Goal: Task Accomplishment & Management: Complete application form

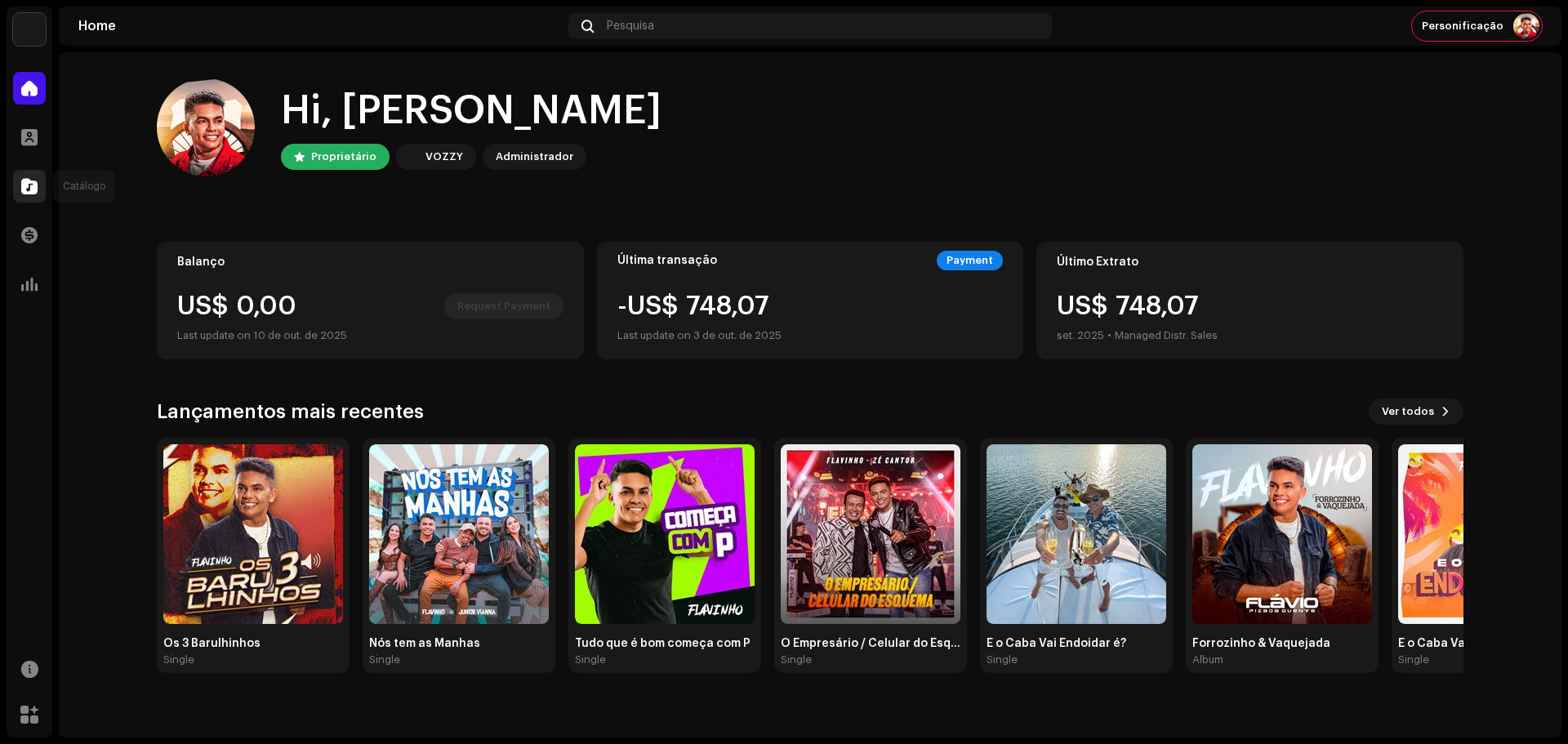
click at [27, 183] on span at bounding box center [29, 186] width 16 height 13
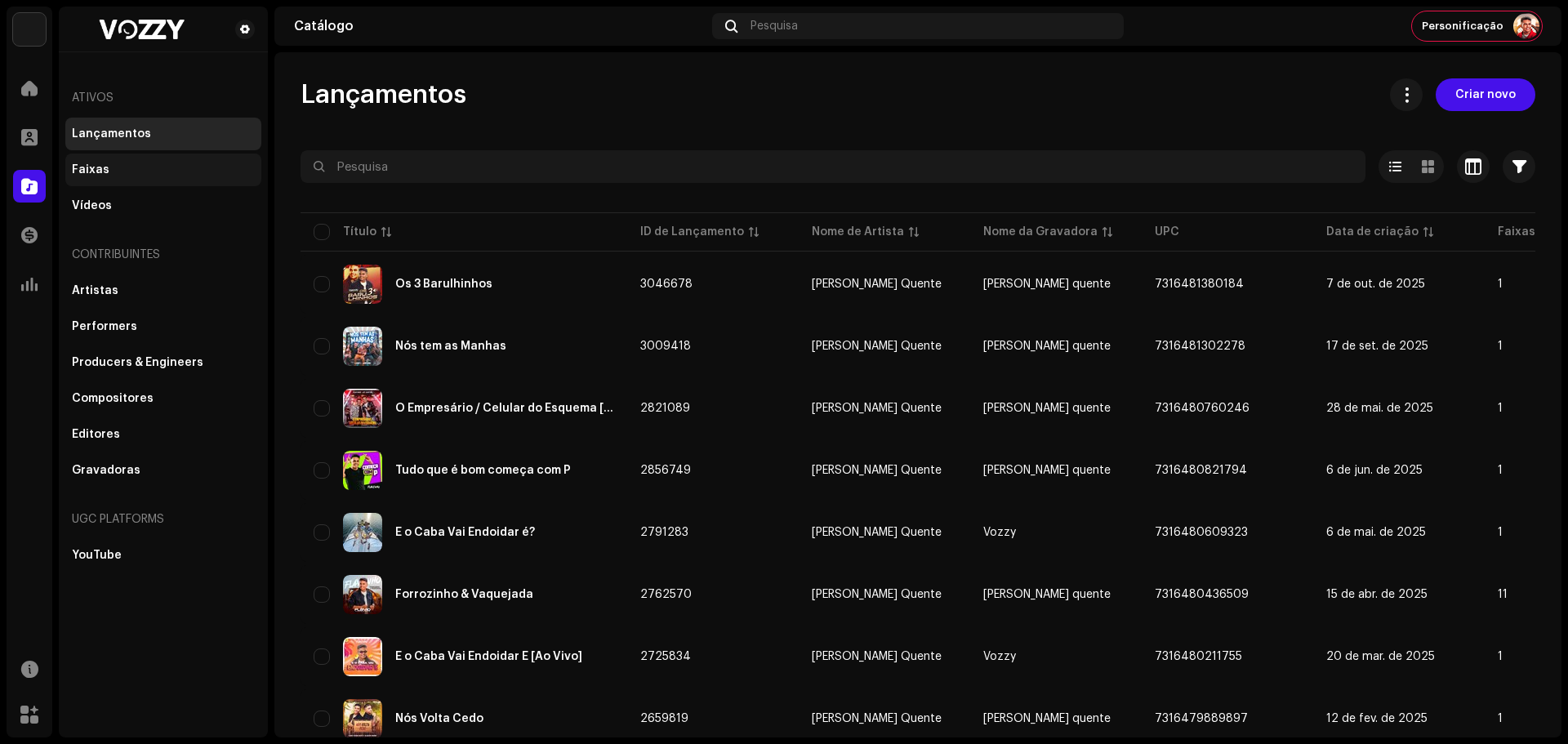
click at [110, 182] on div "Faixas" at bounding box center [163, 170] width 196 height 33
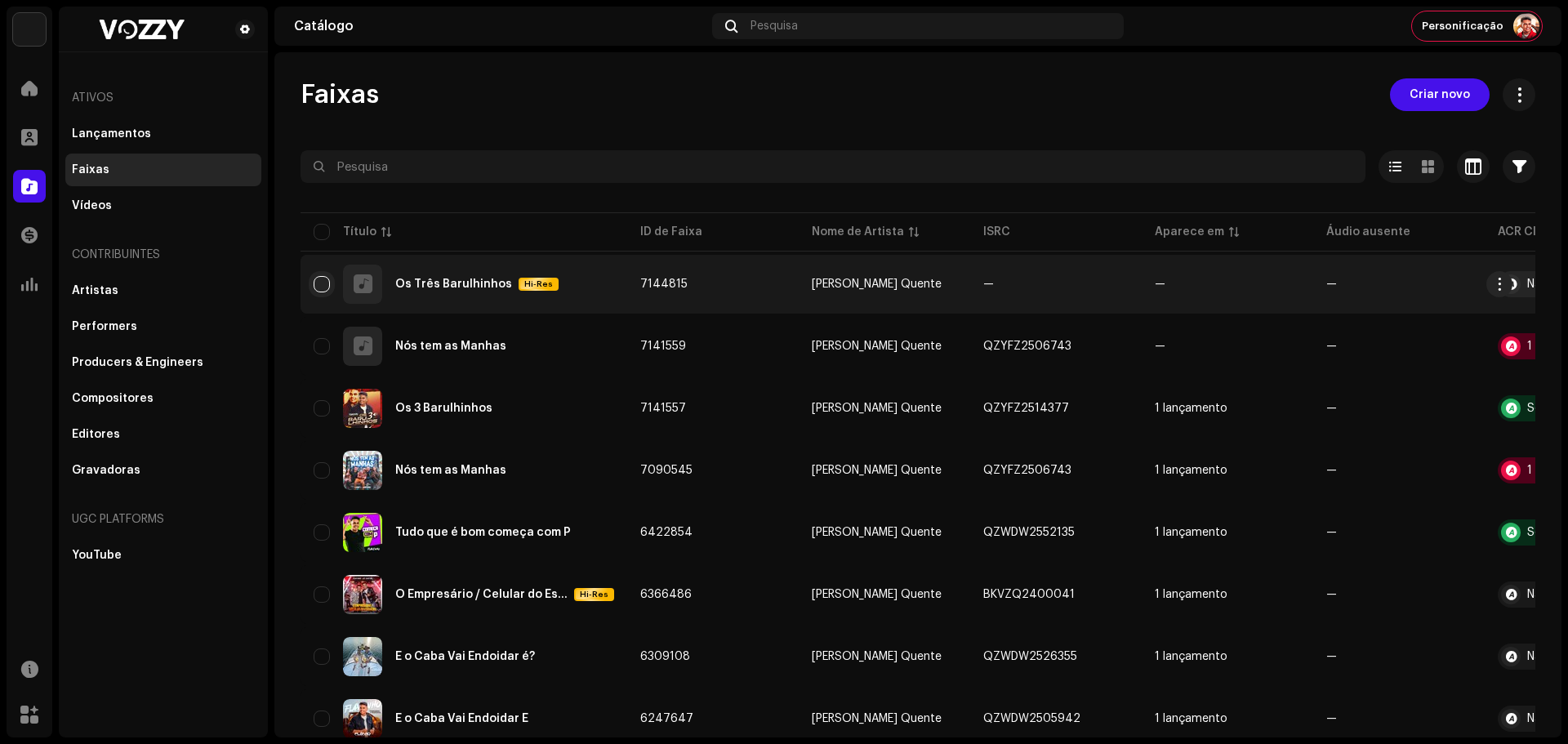
click at [320, 288] on input "checkbox" at bounding box center [322, 285] width 16 height 16
checkbox input "true"
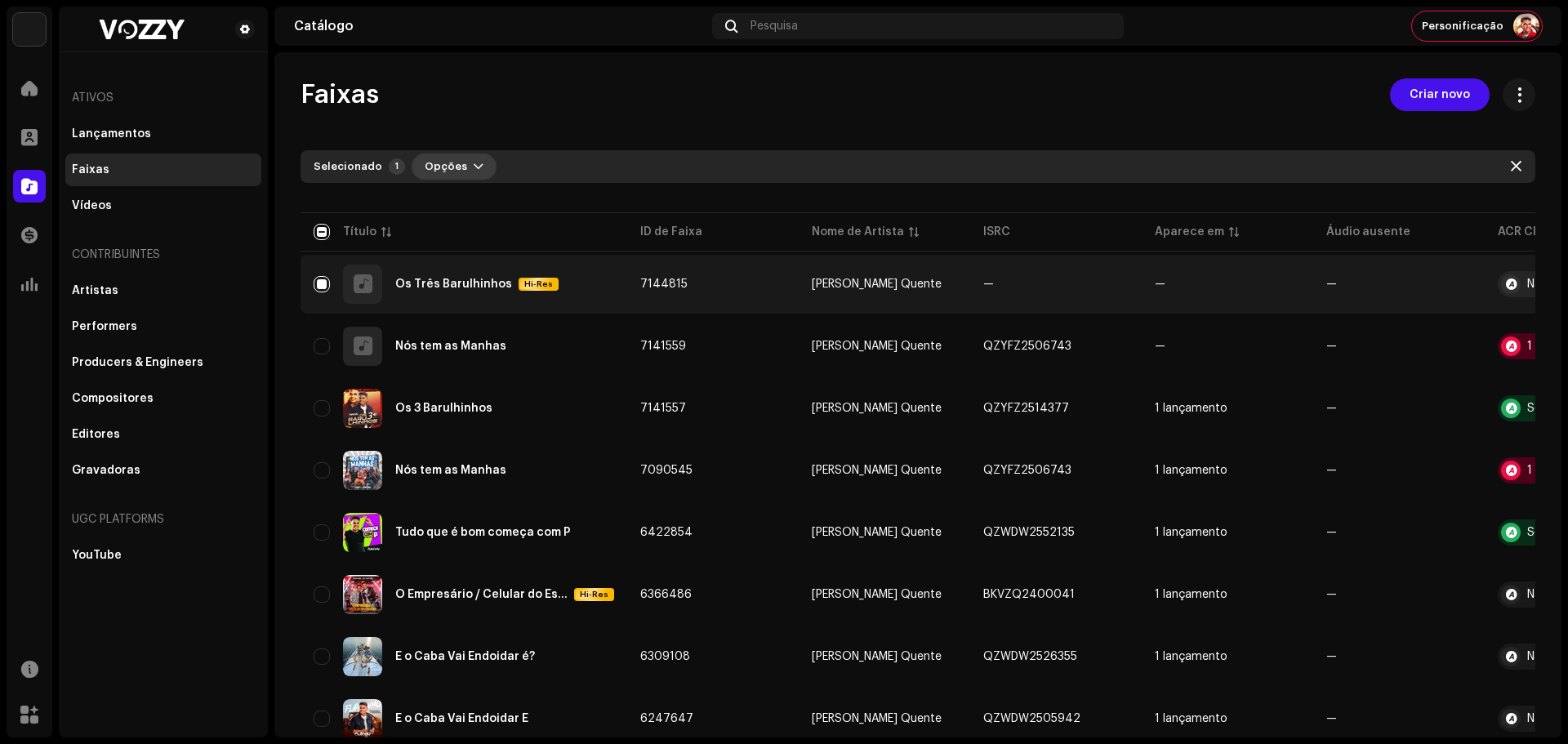
click at [450, 167] on span "Opções" at bounding box center [446, 166] width 42 height 33
click at [471, 285] on div "Os Três Barulhinhos" at bounding box center [454, 284] width 117 height 11
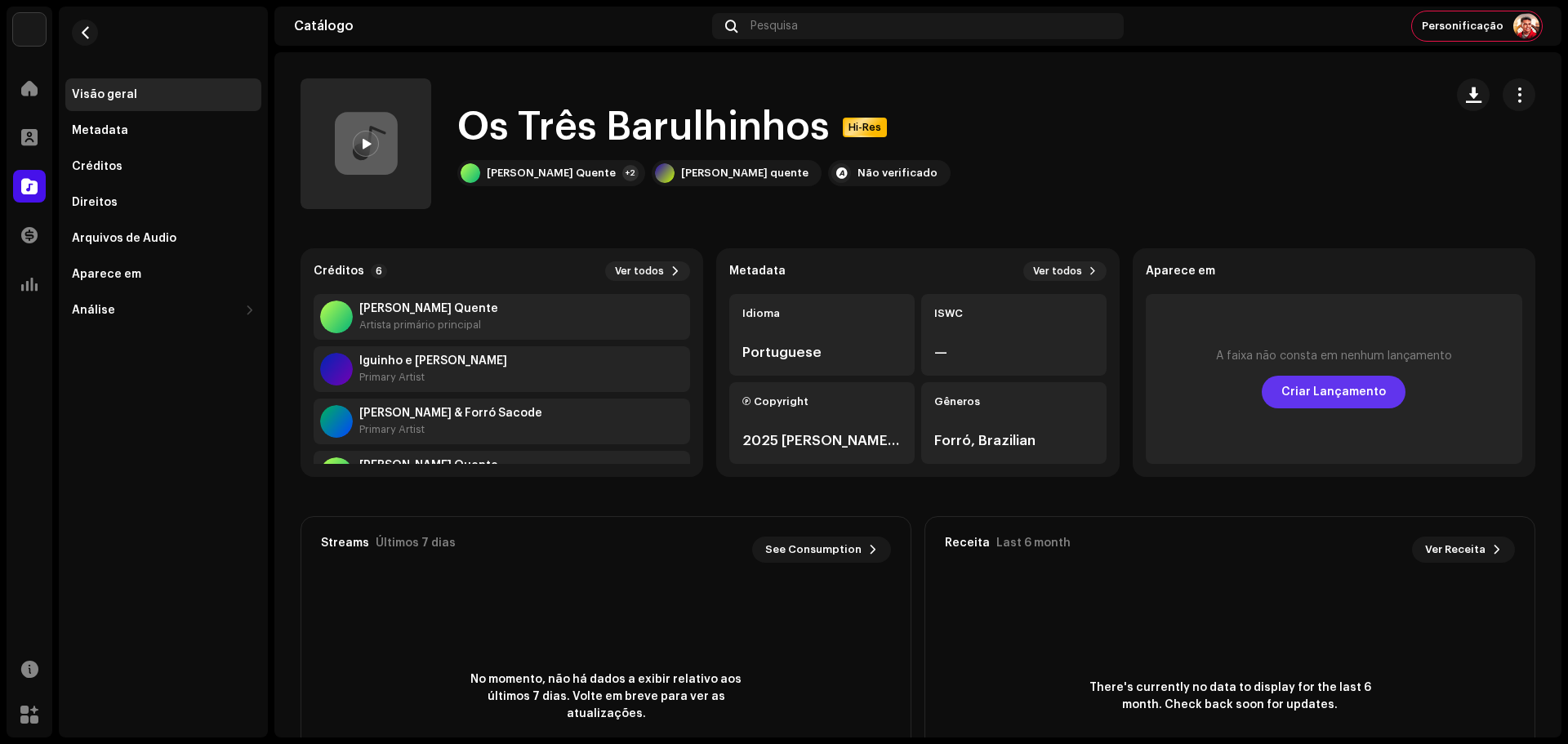
click at [1363, 406] on span "Criar Lançamento" at bounding box center [1334, 391] width 104 height 33
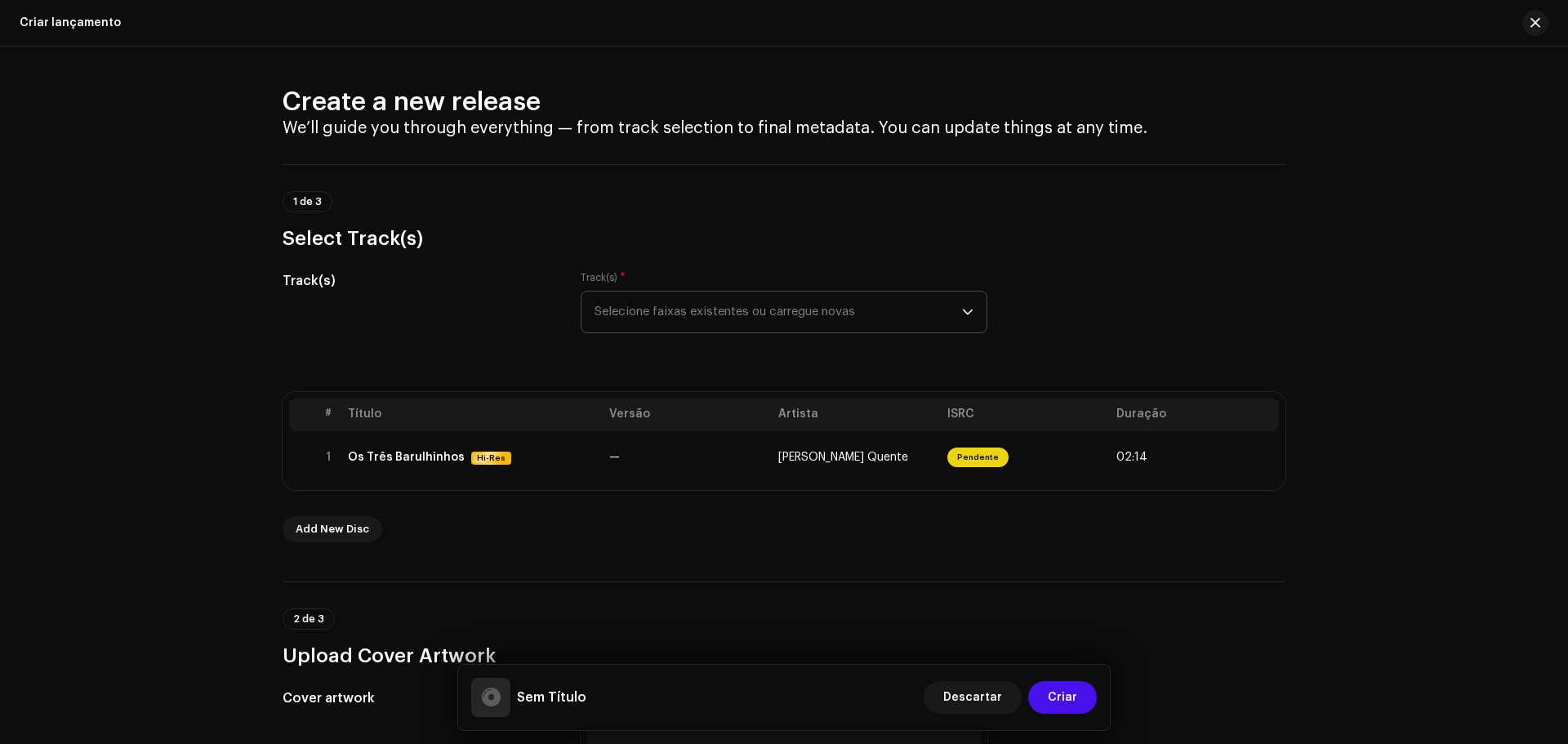
click at [756, 314] on span "Selecione faixas existentes ou carregue novas" at bounding box center [778, 312] width 367 height 41
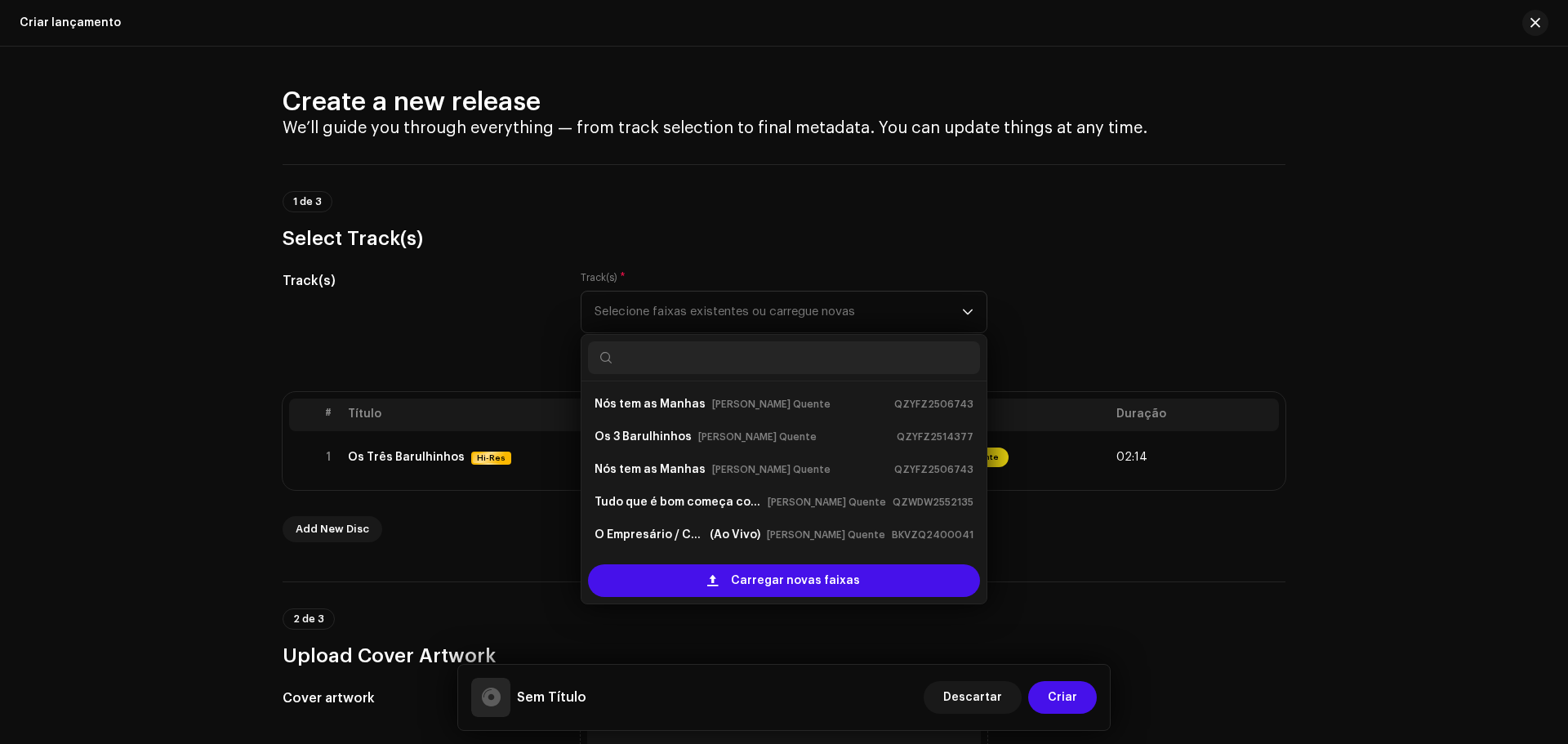
click at [505, 345] on div "Track(s)" at bounding box center [419, 312] width 272 height 81
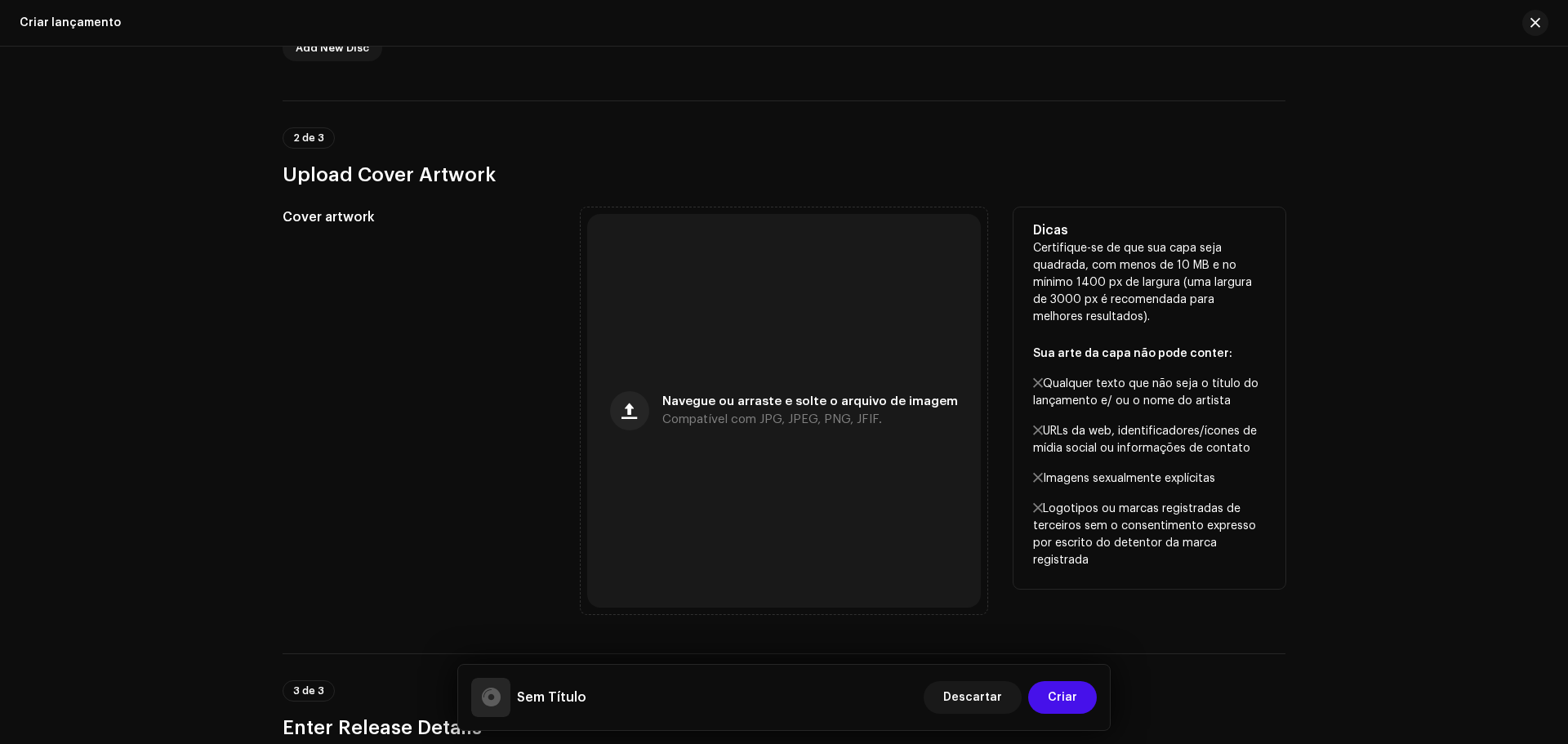
scroll to position [490, 0]
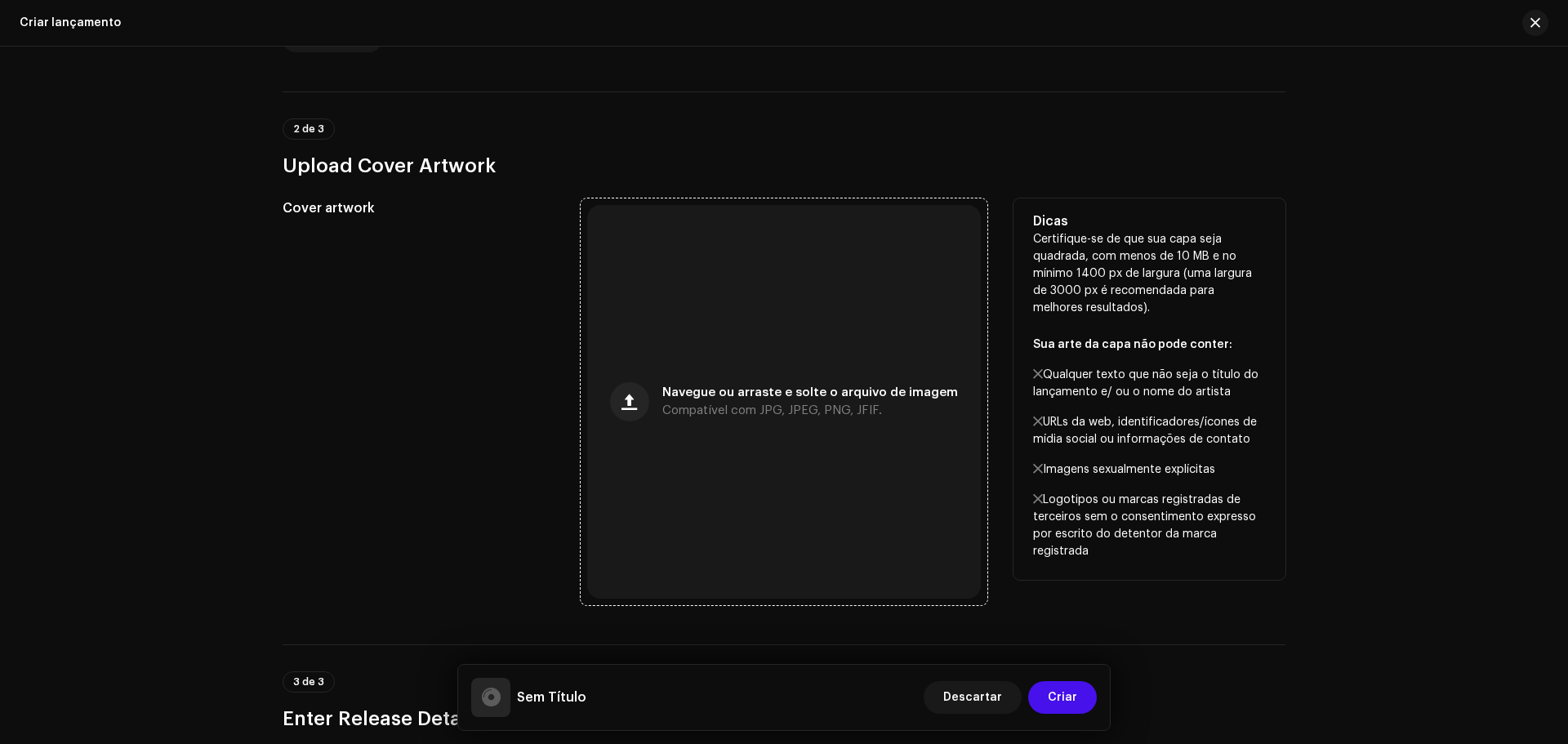
click at [761, 385] on div "Navegue ou arraste e solte o arquivo de imagem Compatível com JPG, JPEG, PNG, J…" at bounding box center [784, 402] width 394 height 394
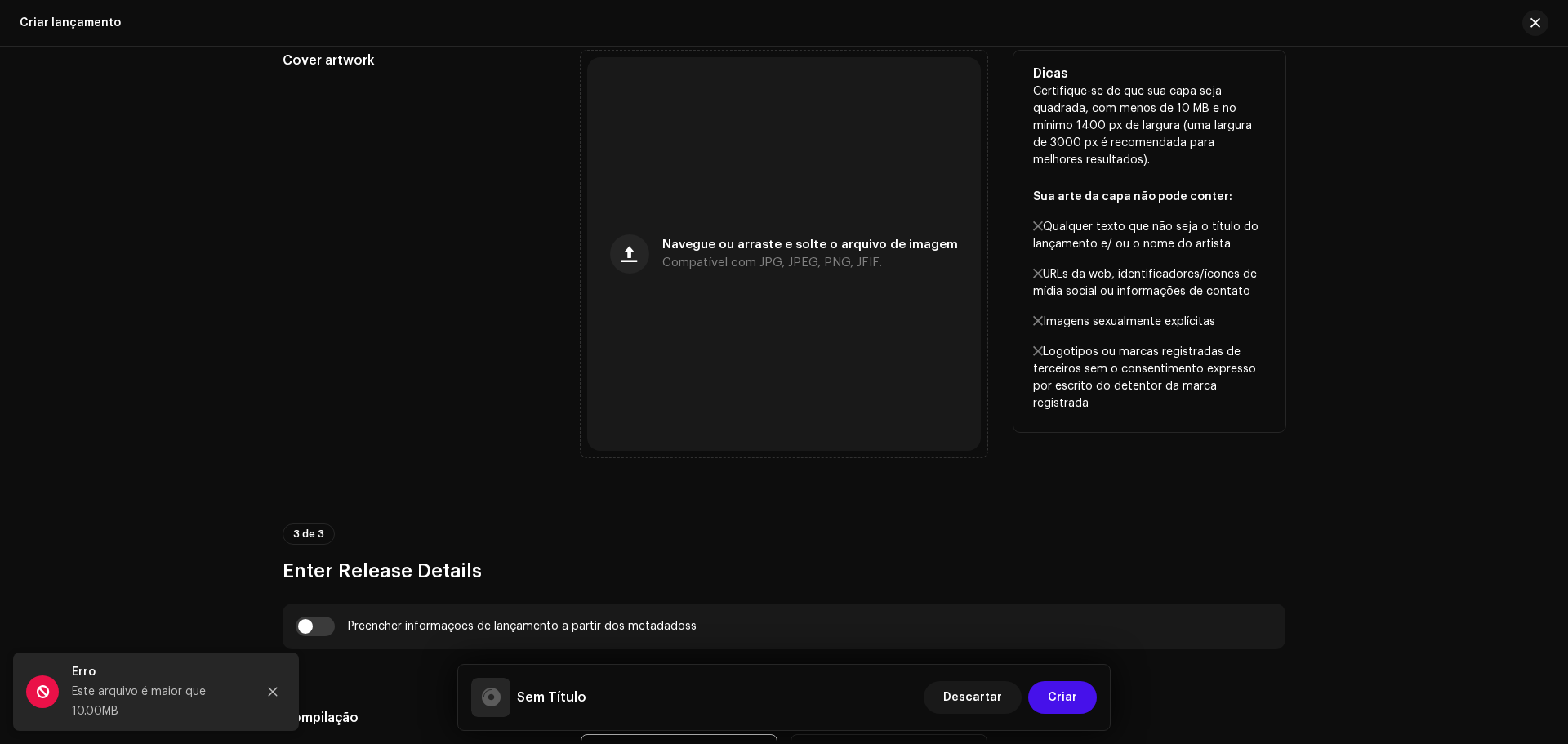
scroll to position [654, 0]
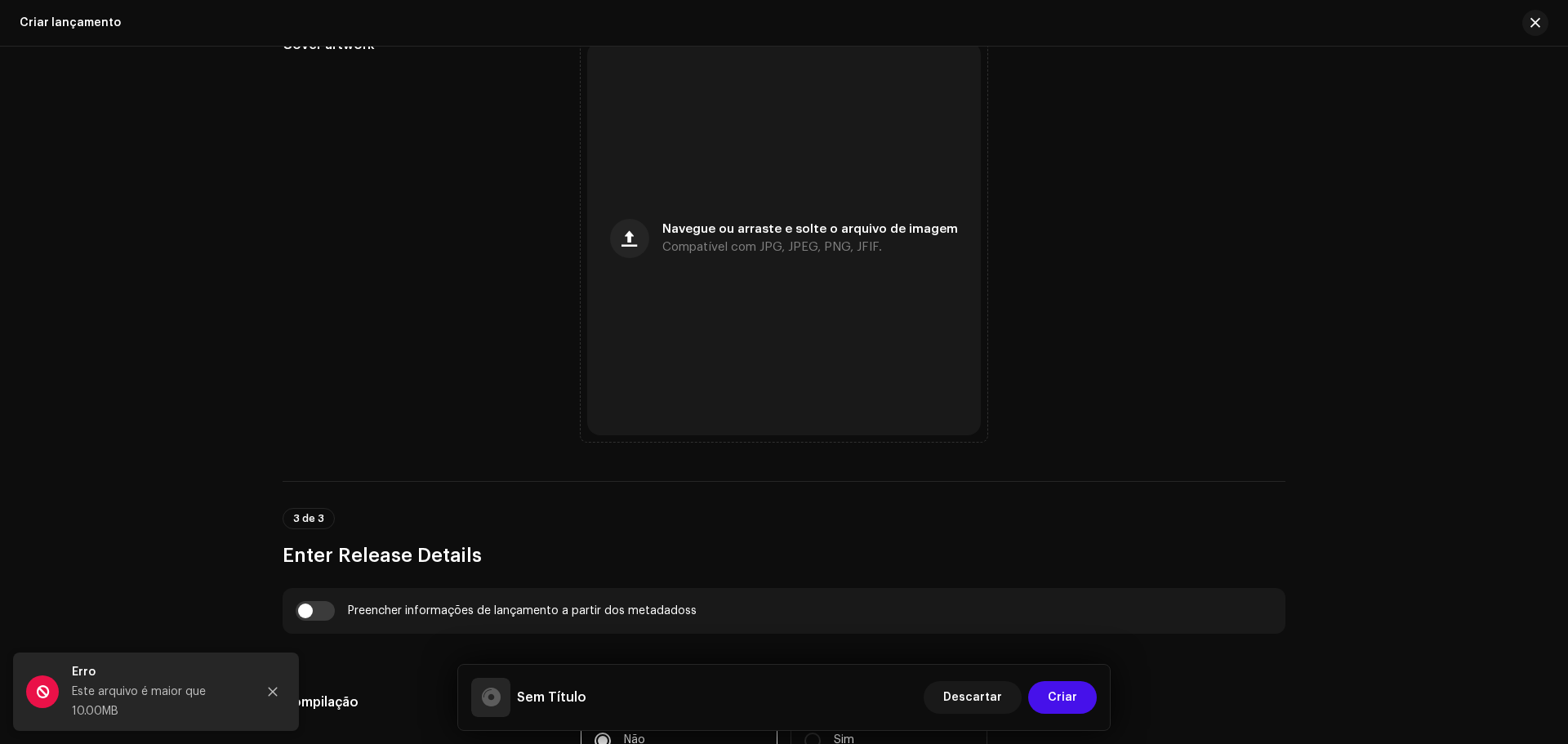
drag, startPoint x: 271, startPoint y: 692, endPoint x: 423, endPoint y: 699, distance: 152.2
click at [271, 692] on icon "Close" at bounding box center [272, 692] width 11 height 11
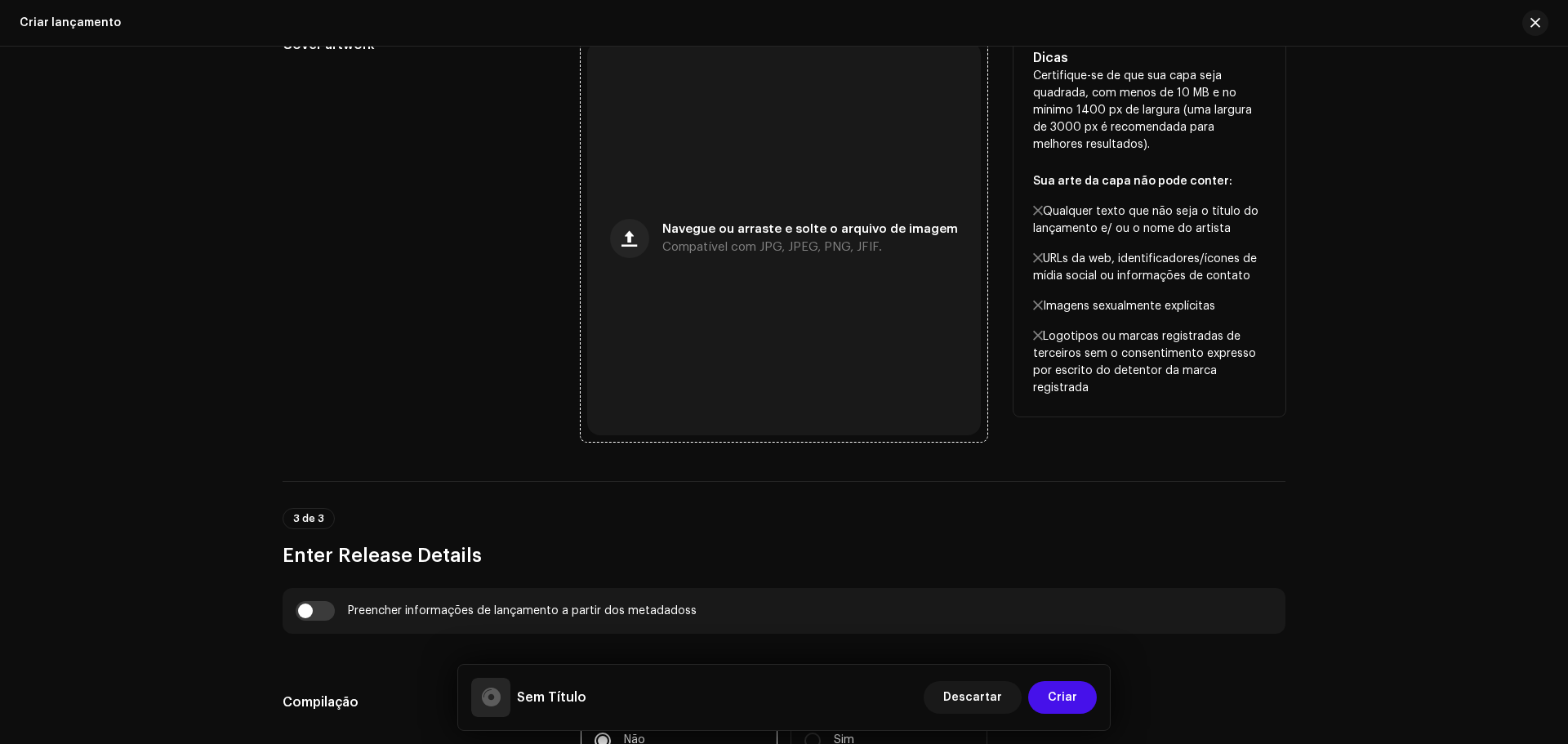
click at [766, 251] on span "Compatível com JPG, JPEG, PNG, JFIF." at bounding box center [772, 247] width 220 height 11
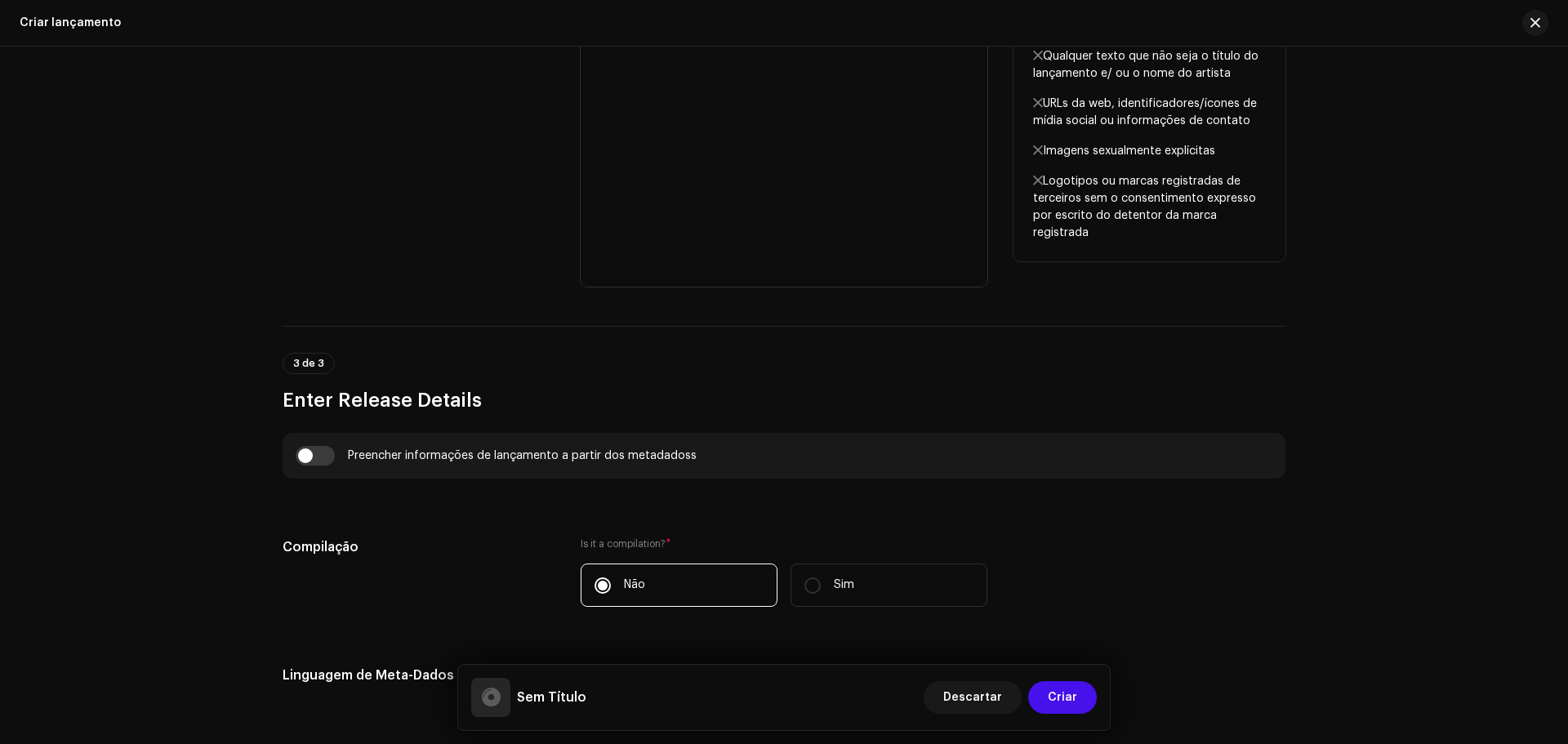
scroll to position [899, 0]
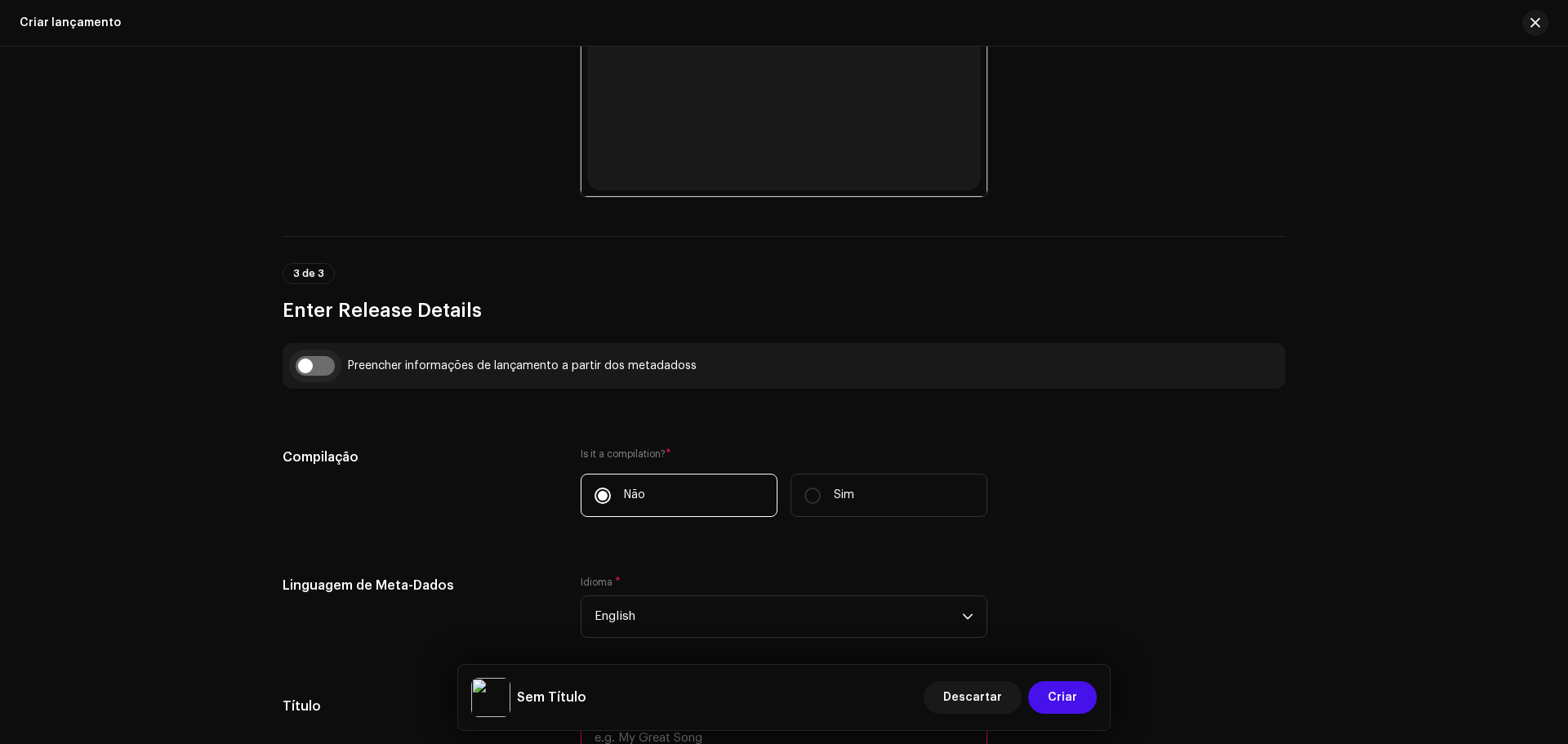
click at [305, 368] on input "checkbox" at bounding box center [315, 366] width 39 height 19
checkbox input "true"
type input "Os Três Barulhinhos"
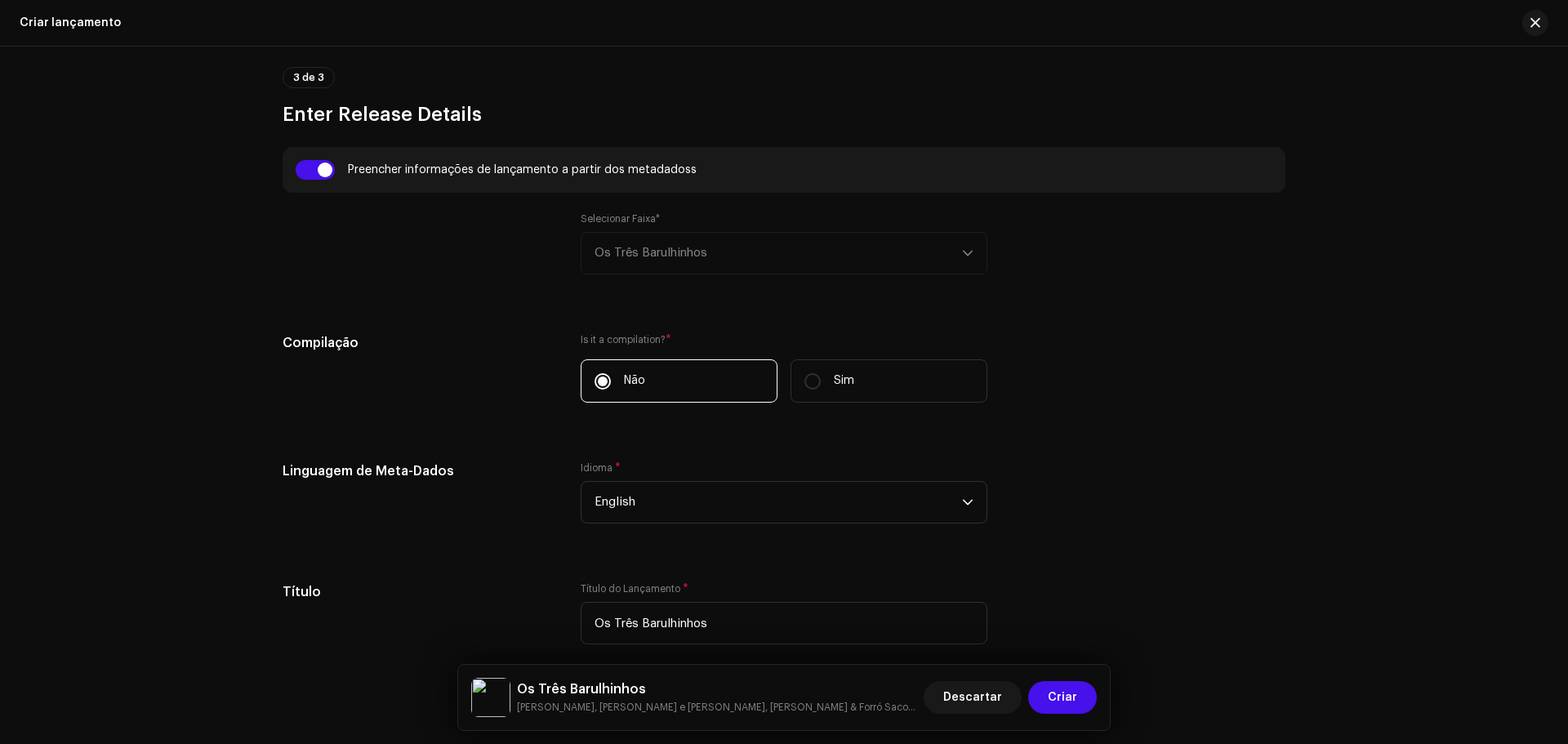
scroll to position [1144, 0]
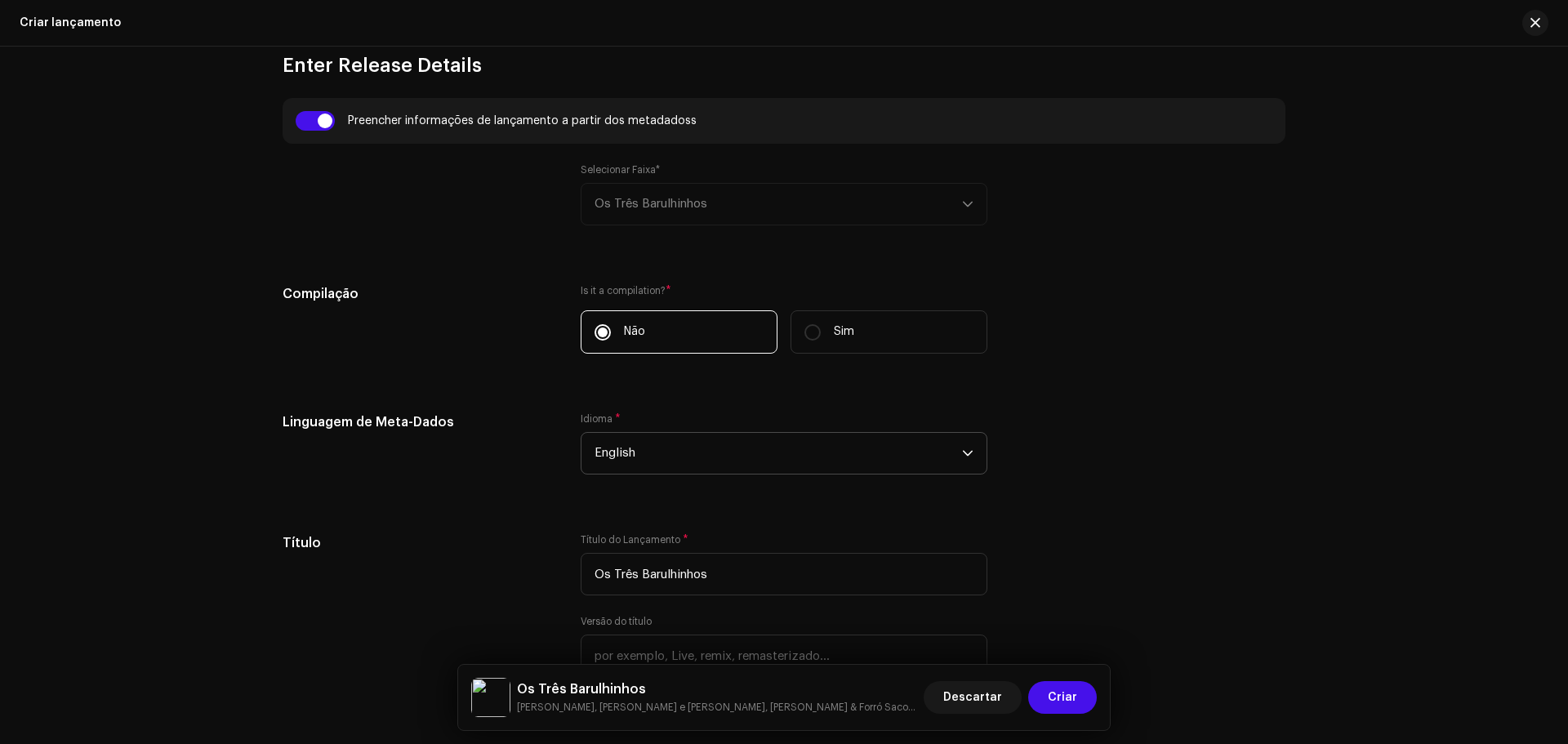
click at [898, 460] on span "English" at bounding box center [778, 453] width 367 height 41
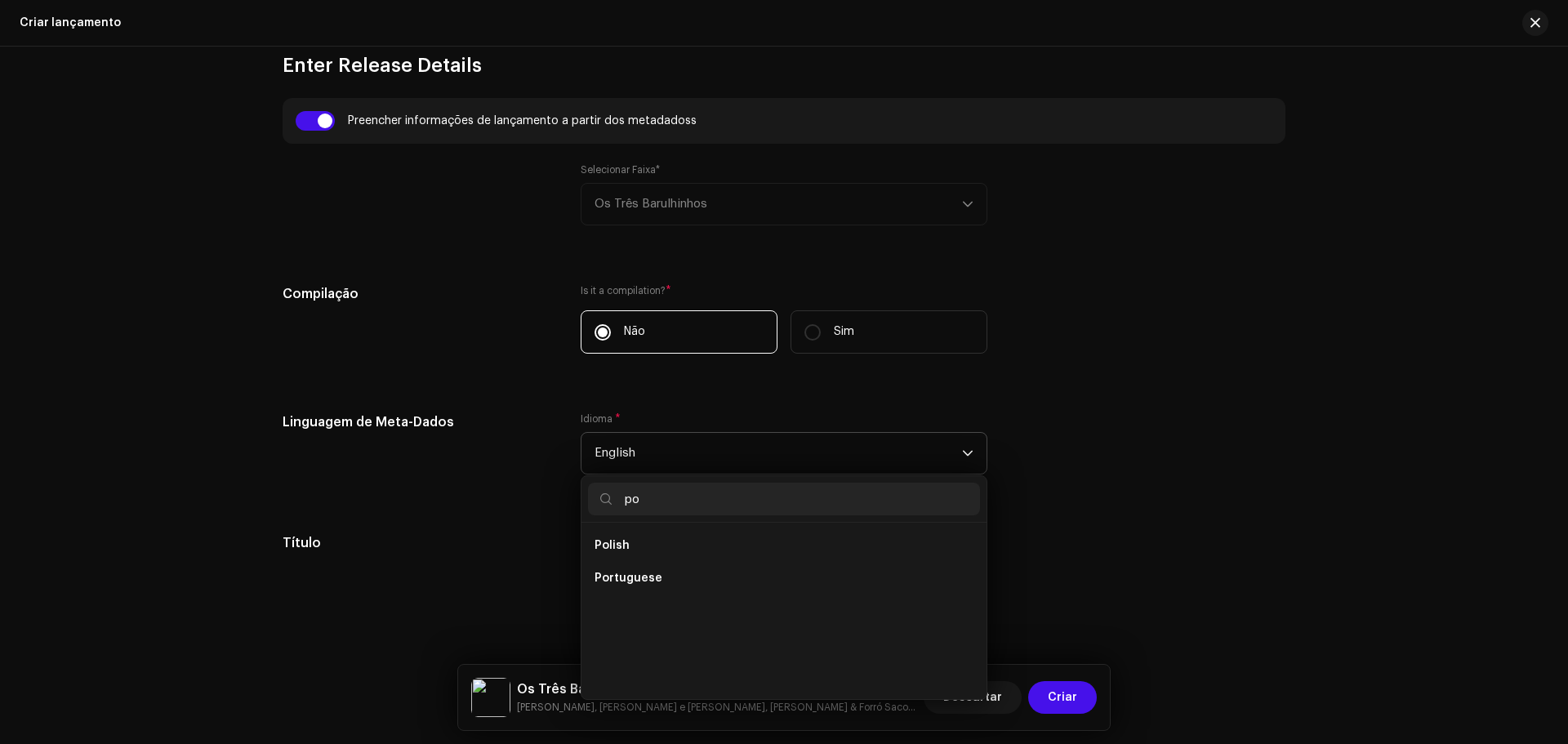
scroll to position [0, 0]
type input "por"
click at [673, 550] on li "Portuguese" at bounding box center [784, 545] width 392 height 33
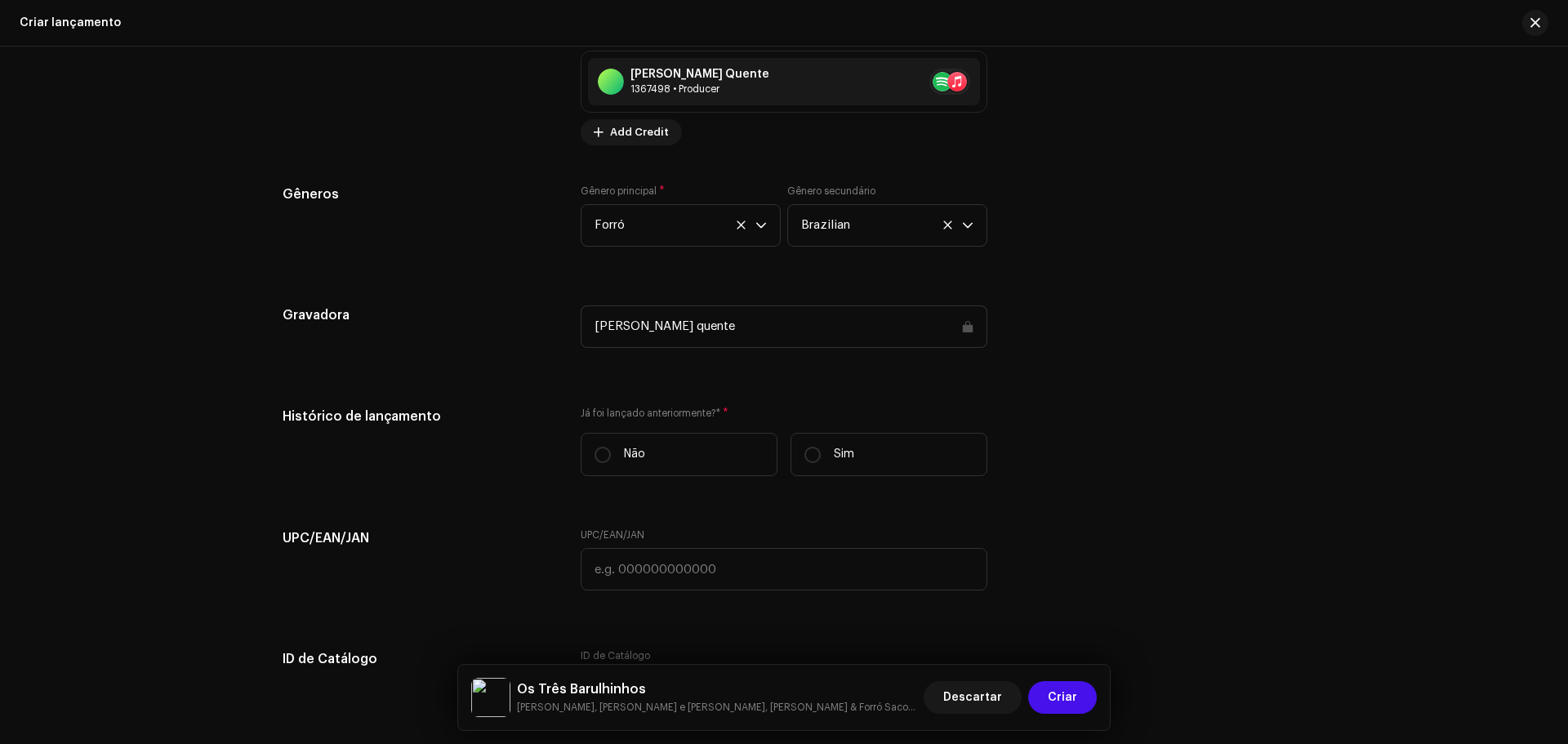
scroll to position [2369, 0]
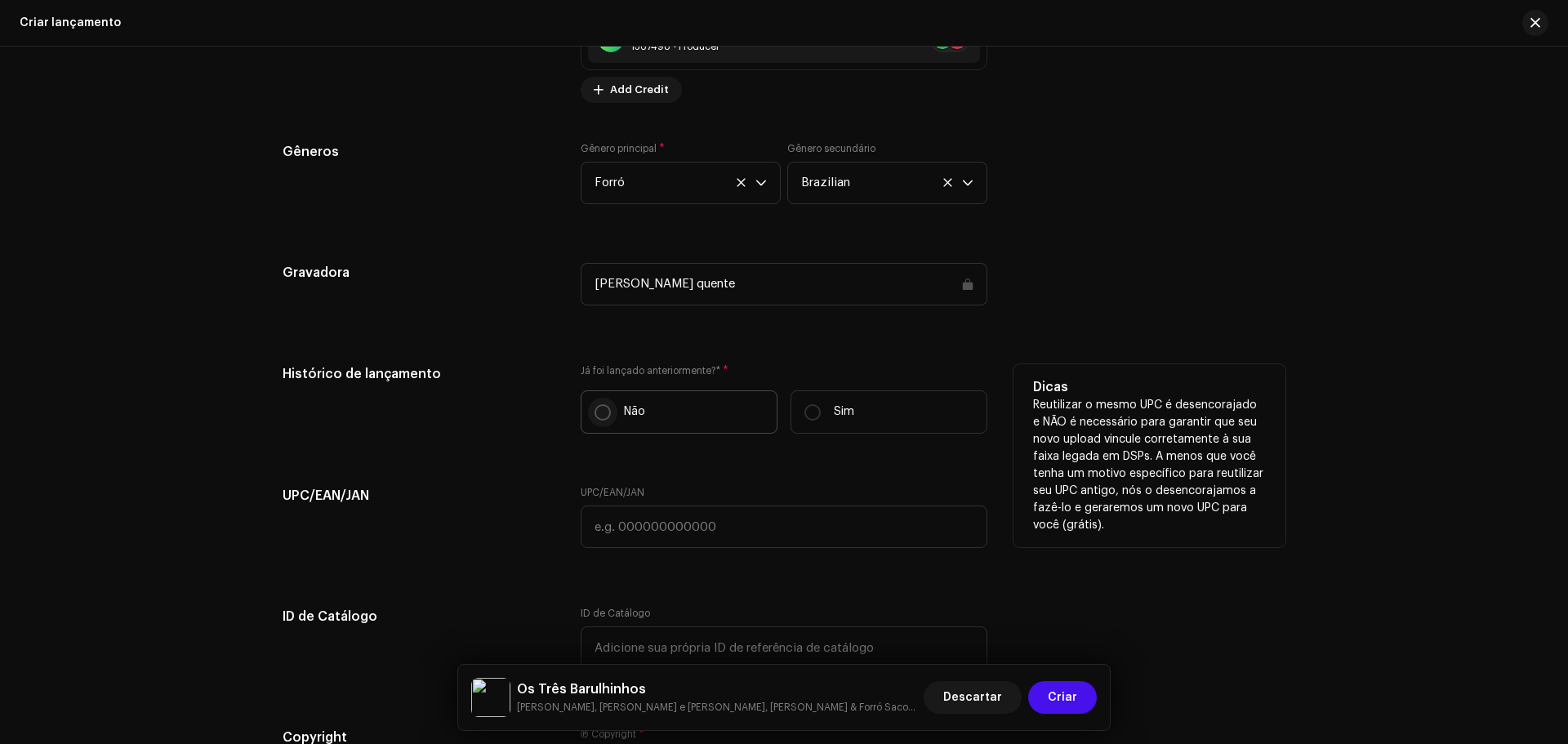
click at [598, 413] on input "Não" at bounding box center [602, 413] width 16 height 16
radio input "true"
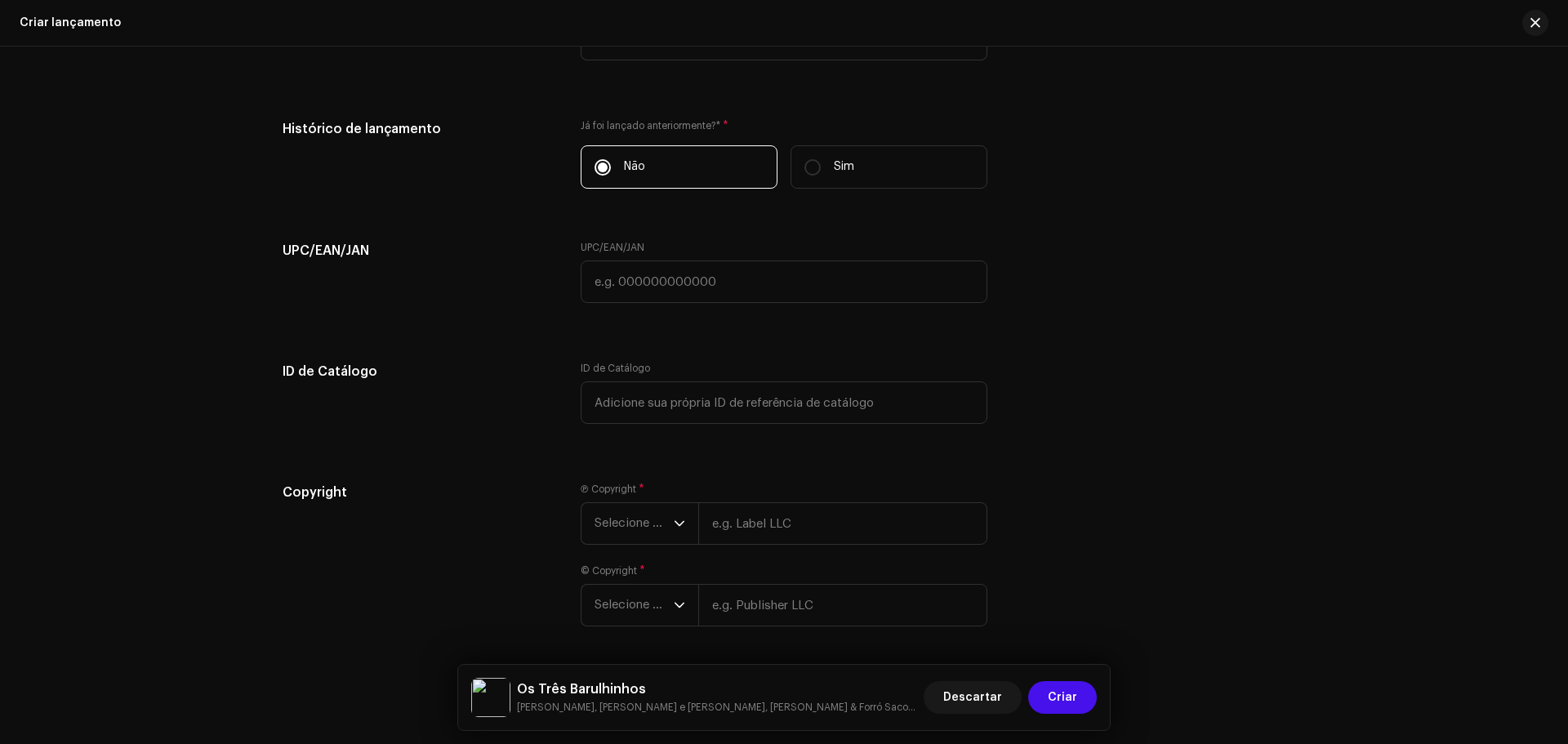
scroll to position [2673, 0]
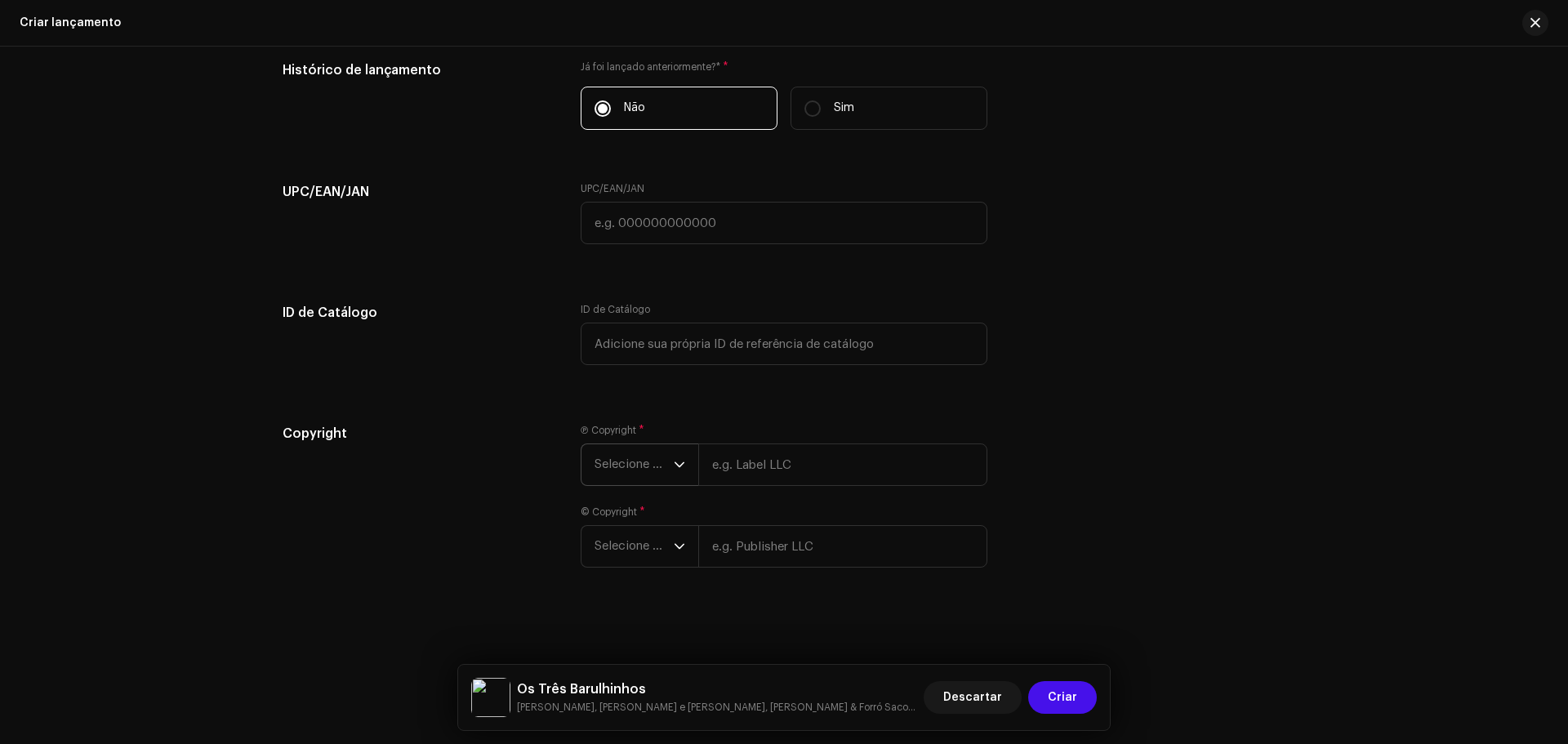
click at [633, 480] on span "Selecione o ano" at bounding box center [634, 465] width 80 height 41
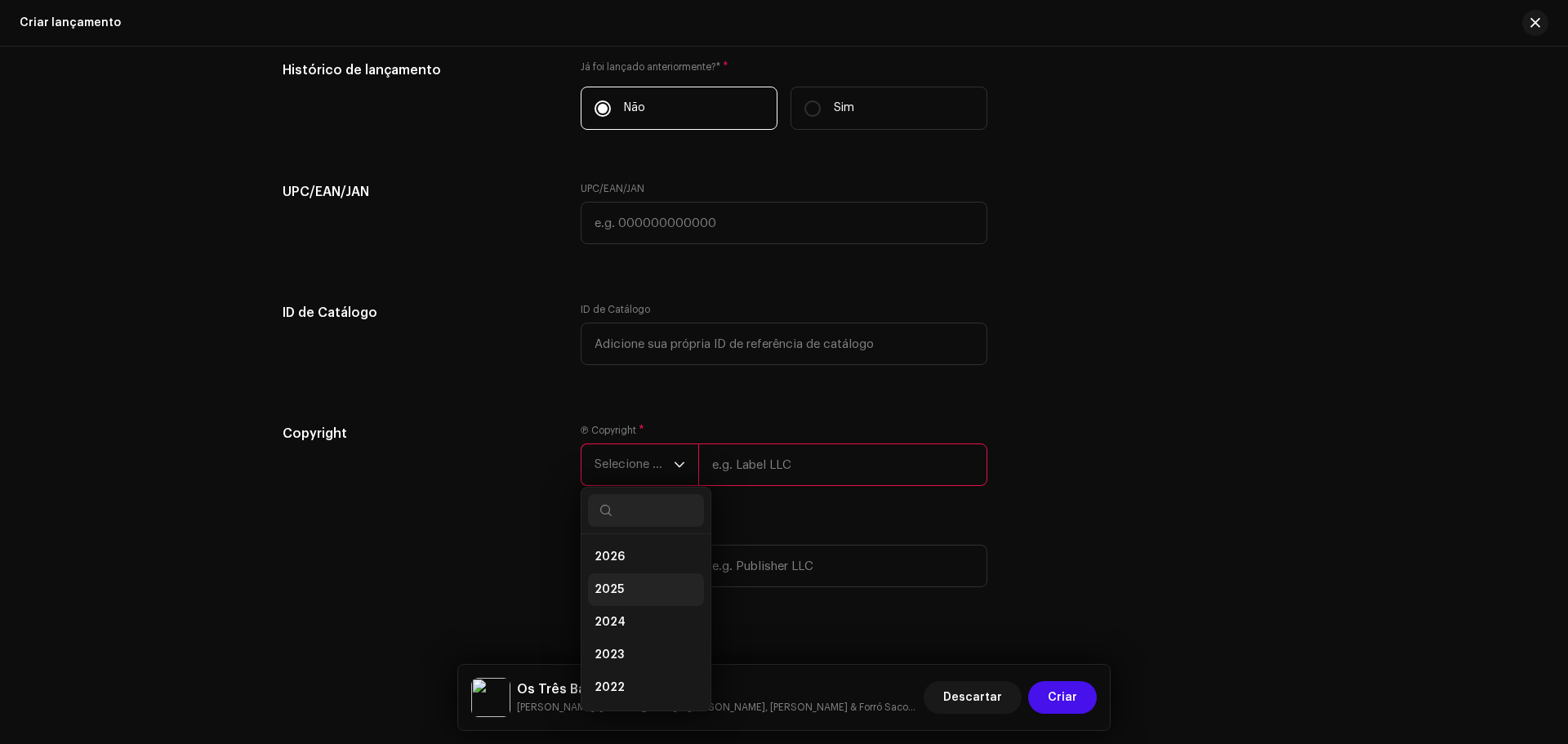
click at [621, 578] on li "2025" at bounding box center [646, 589] width 116 height 33
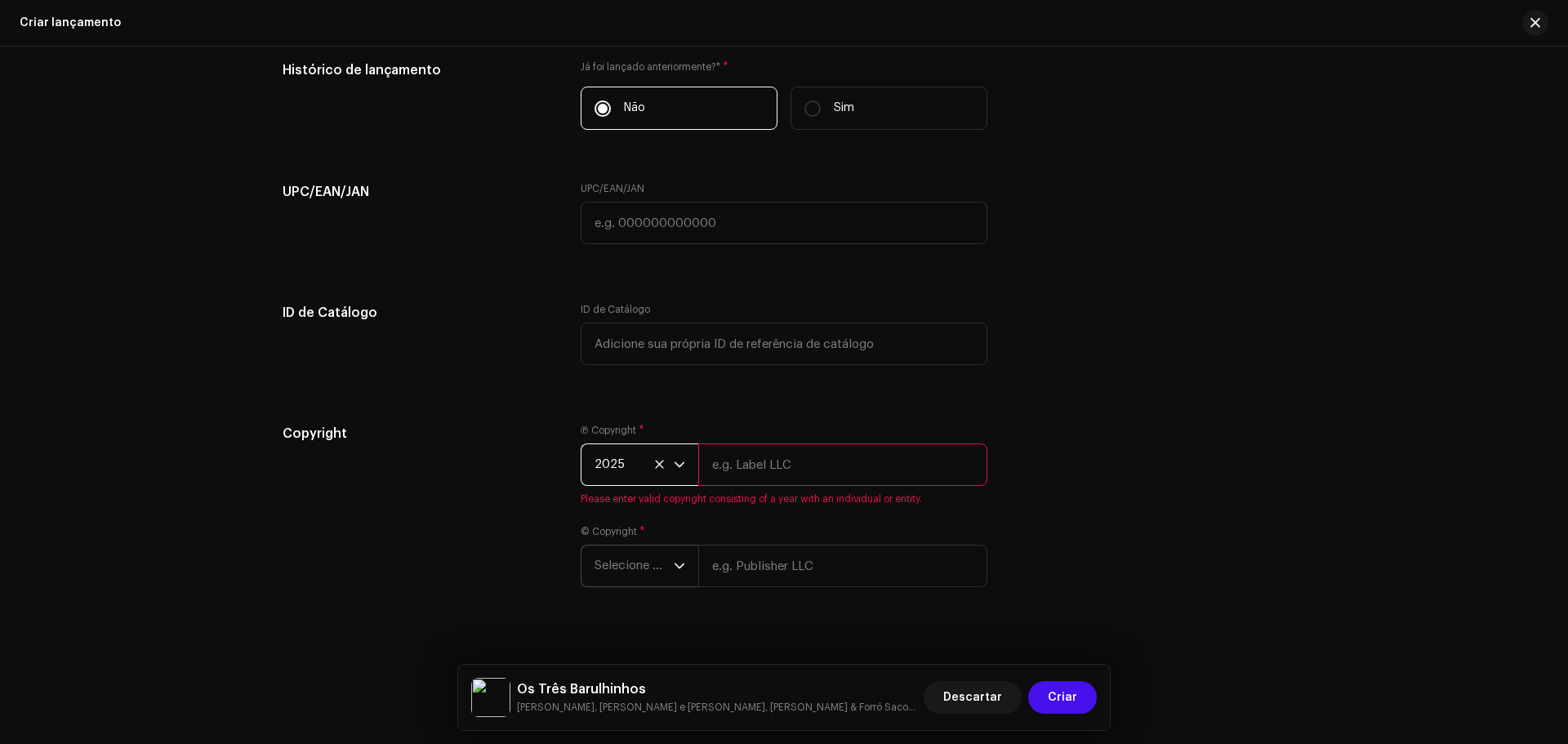
click at [625, 566] on span "Selecione o ano" at bounding box center [634, 566] width 80 height 41
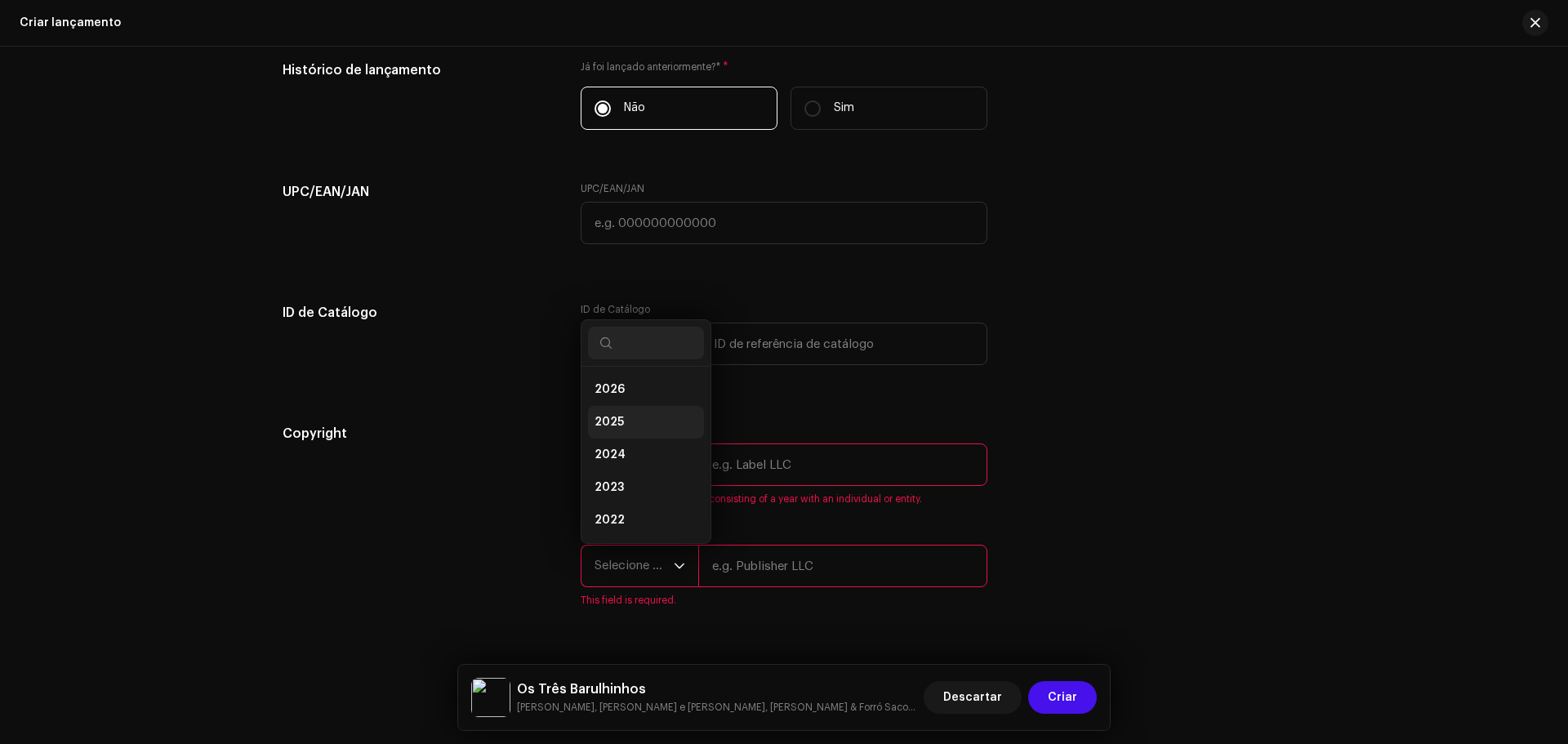
click at [622, 421] on li "2025" at bounding box center [646, 422] width 116 height 33
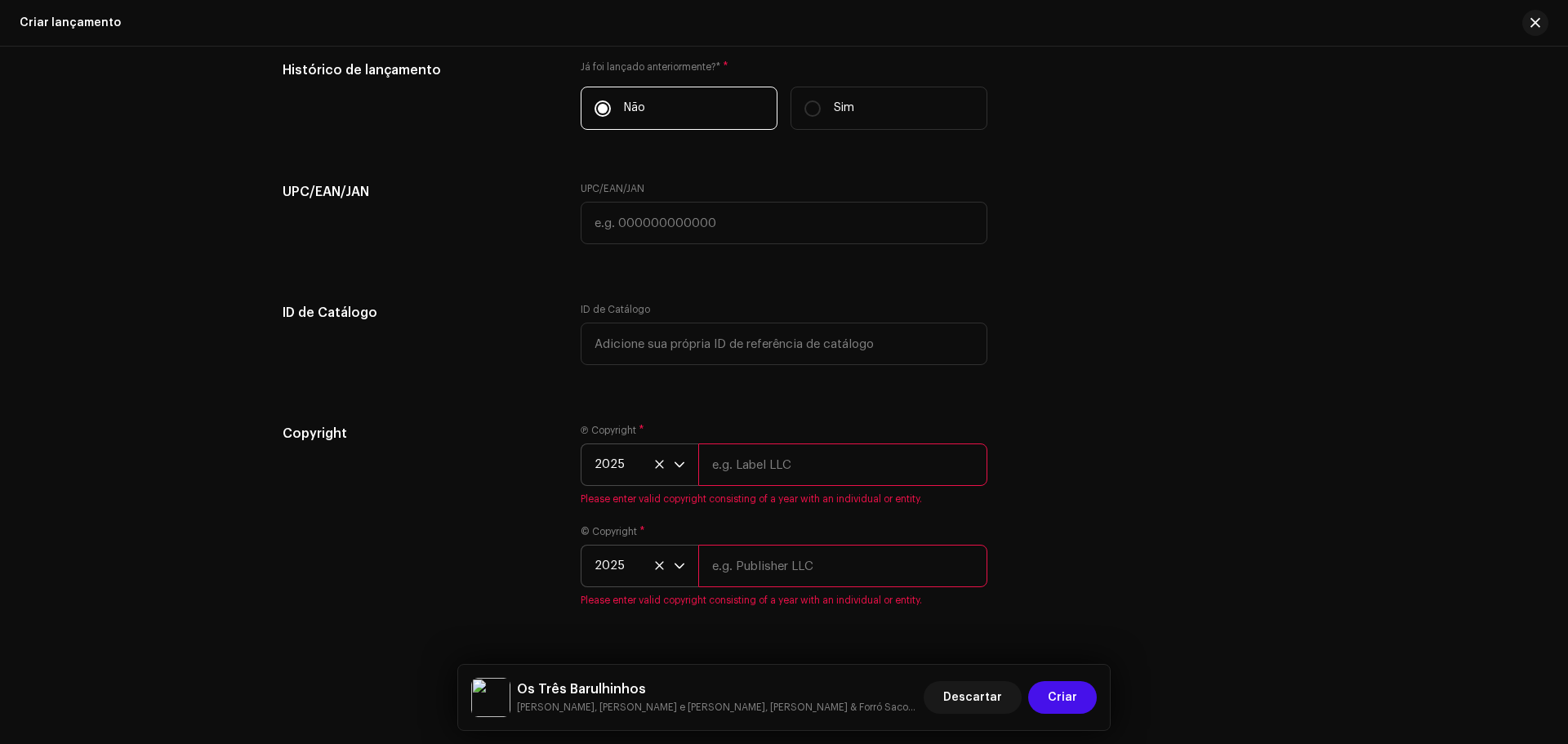
click at [768, 455] on input "text" at bounding box center [843, 465] width 289 height 42
type input "[PERSON_NAME] Quente"
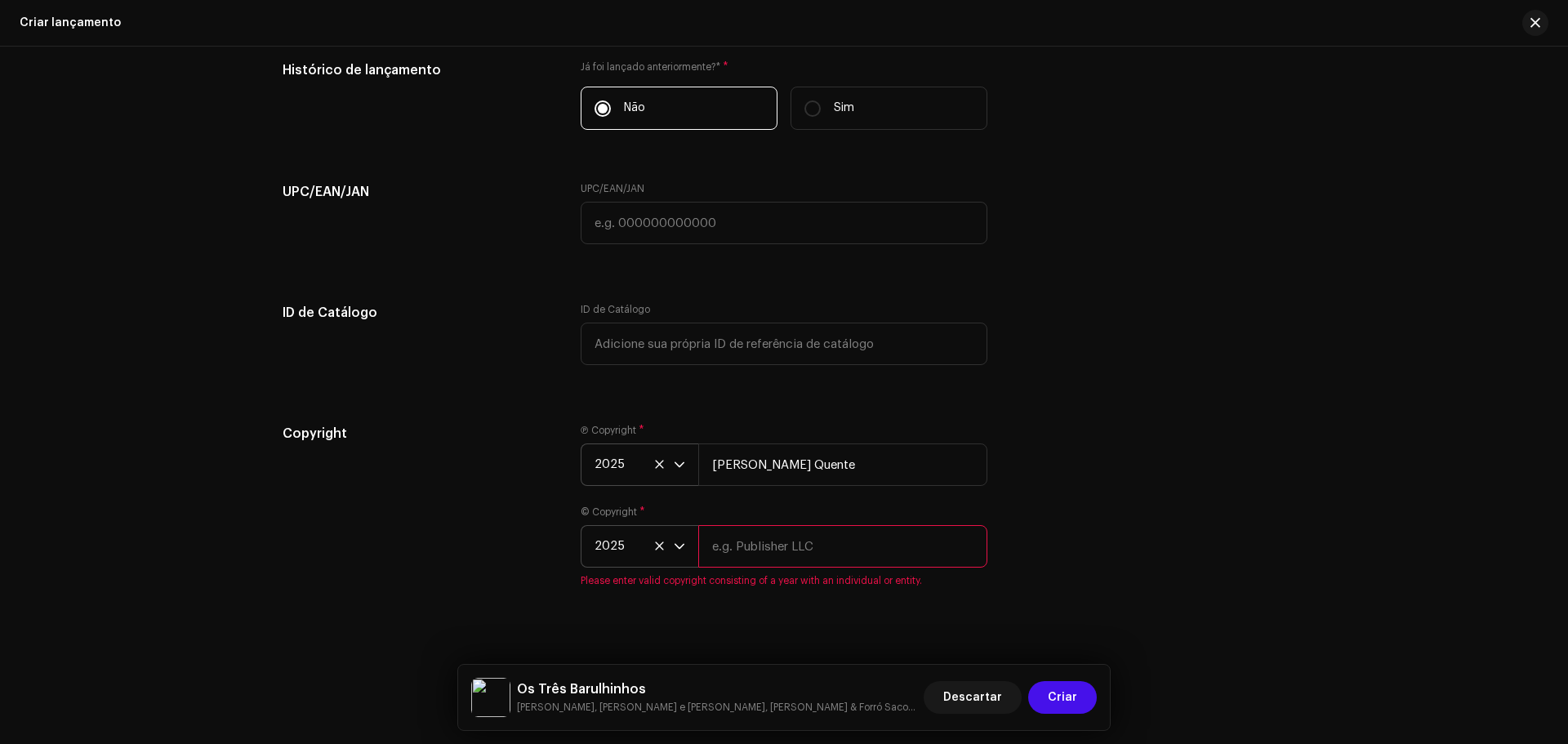
click at [784, 576] on span "Please enter valid copyright consisting of a year with an individual or entity." at bounding box center [784, 581] width 406 height 13
click at [784, 558] on input "text" at bounding box center [843, 547] width 289 height 42
type input "[PERSON_NAME] Quente"
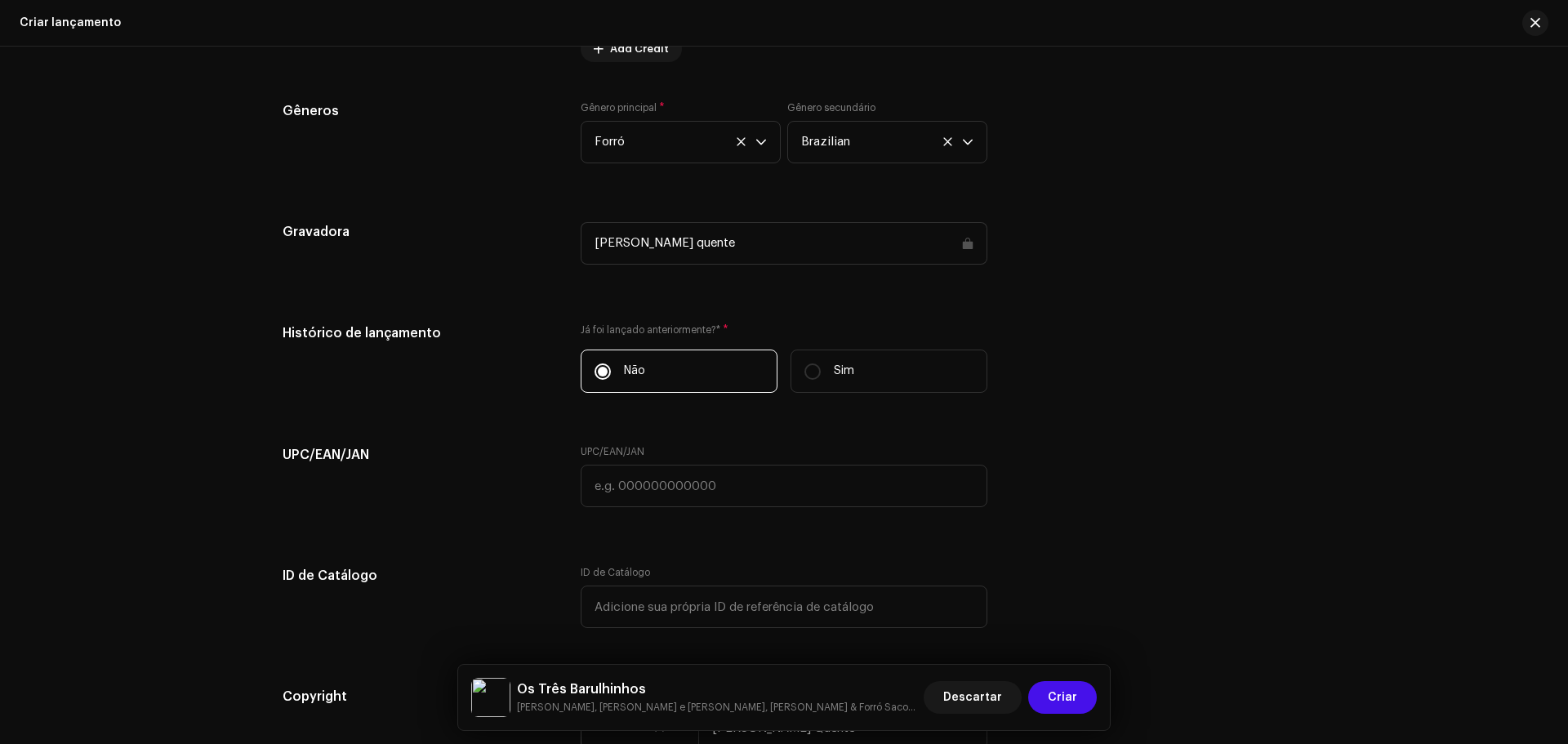
scroll to position [2428, 0]
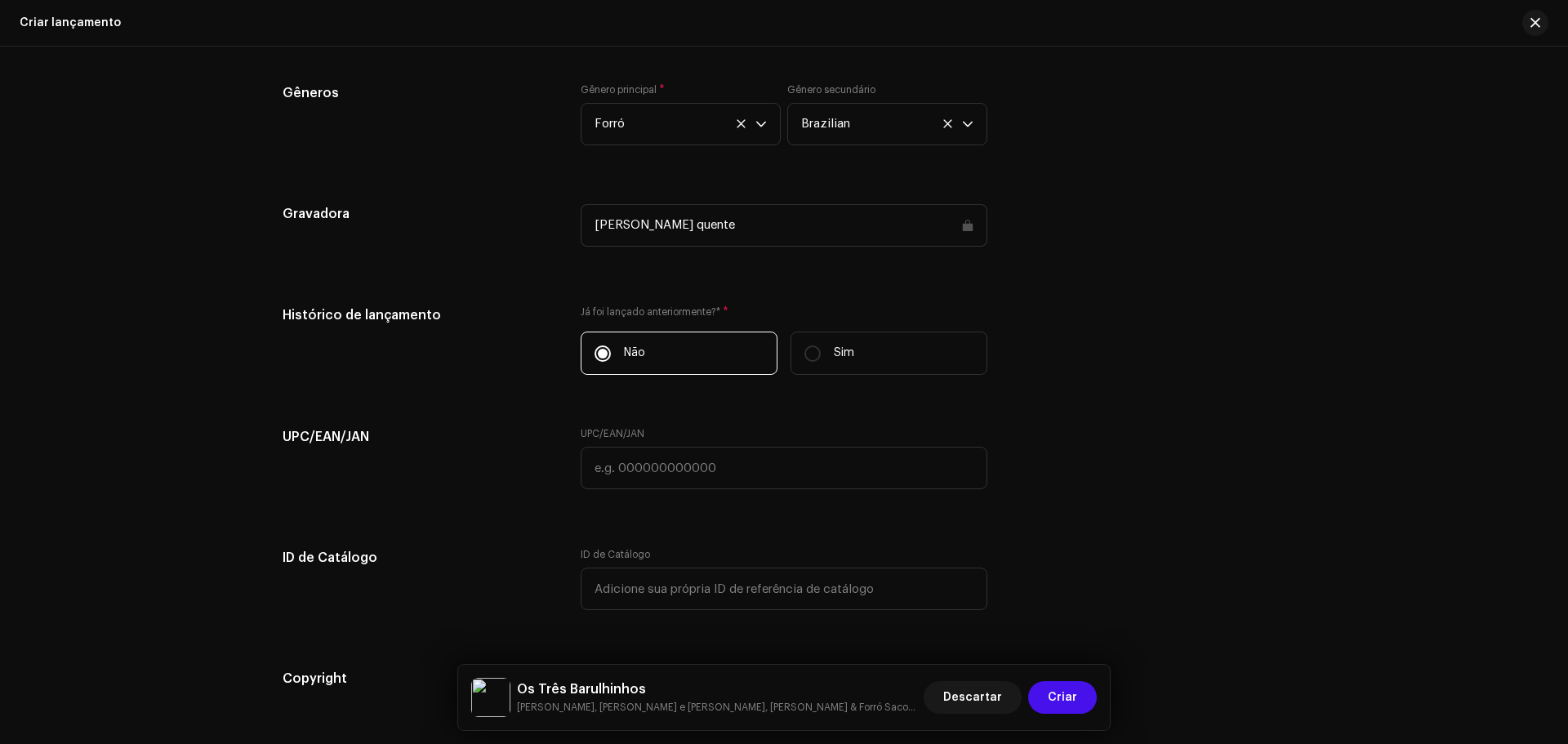
click at [710, 213] on div "[PERSON_NAME] quente" at bounding box center [784, 225] width 406 height 42
click at [727, 214] on div "[PERSON_NAME] quente" at bounding box center [784, 225] width 406 height 42
click at [699, 226] on div "[PERSON_NAME] quente" at bounding box center [784, 225] width 406 height 42
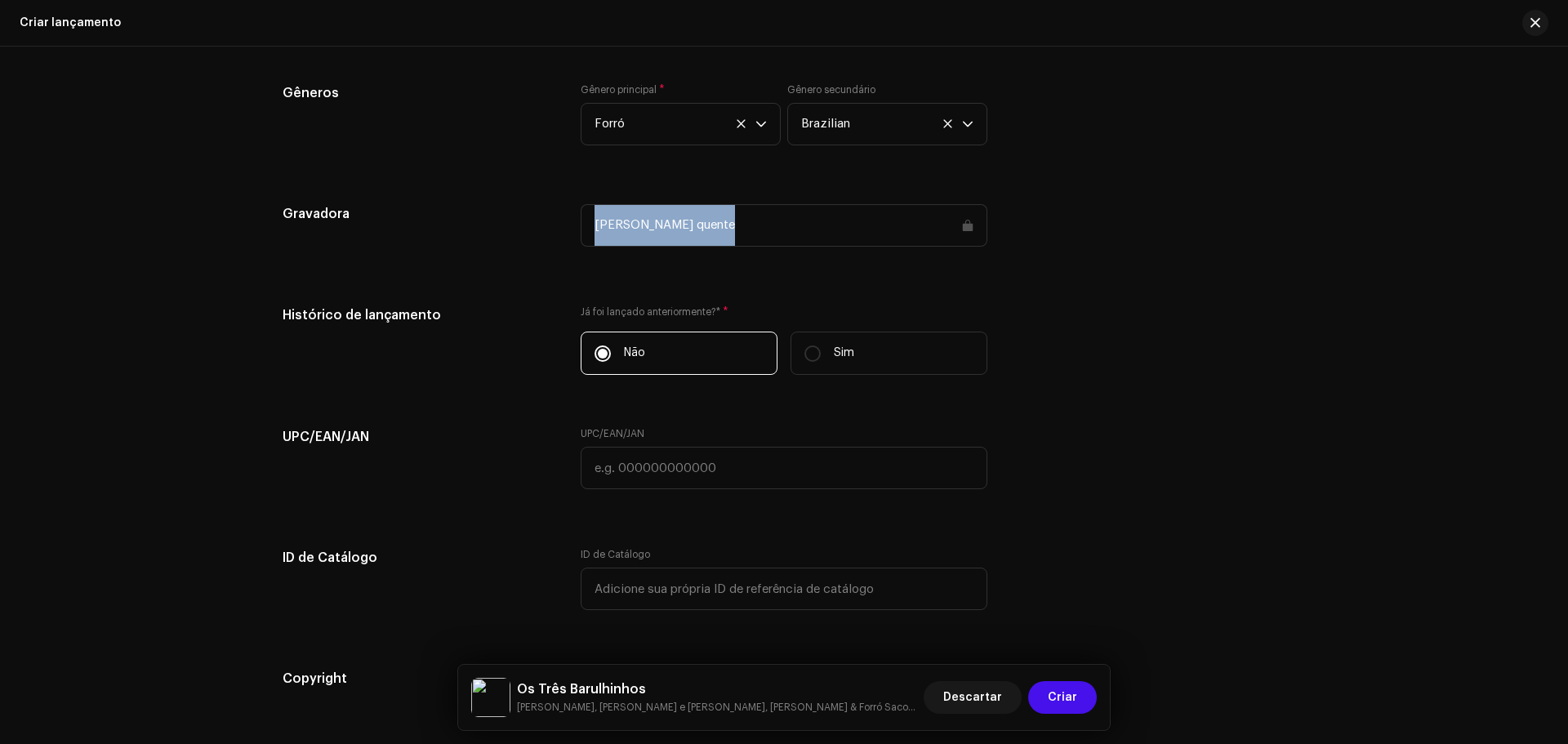
click at [719, 230] on div "[PERSON_NAME] quente" at bounding box center [784, 225] width 406 height 42
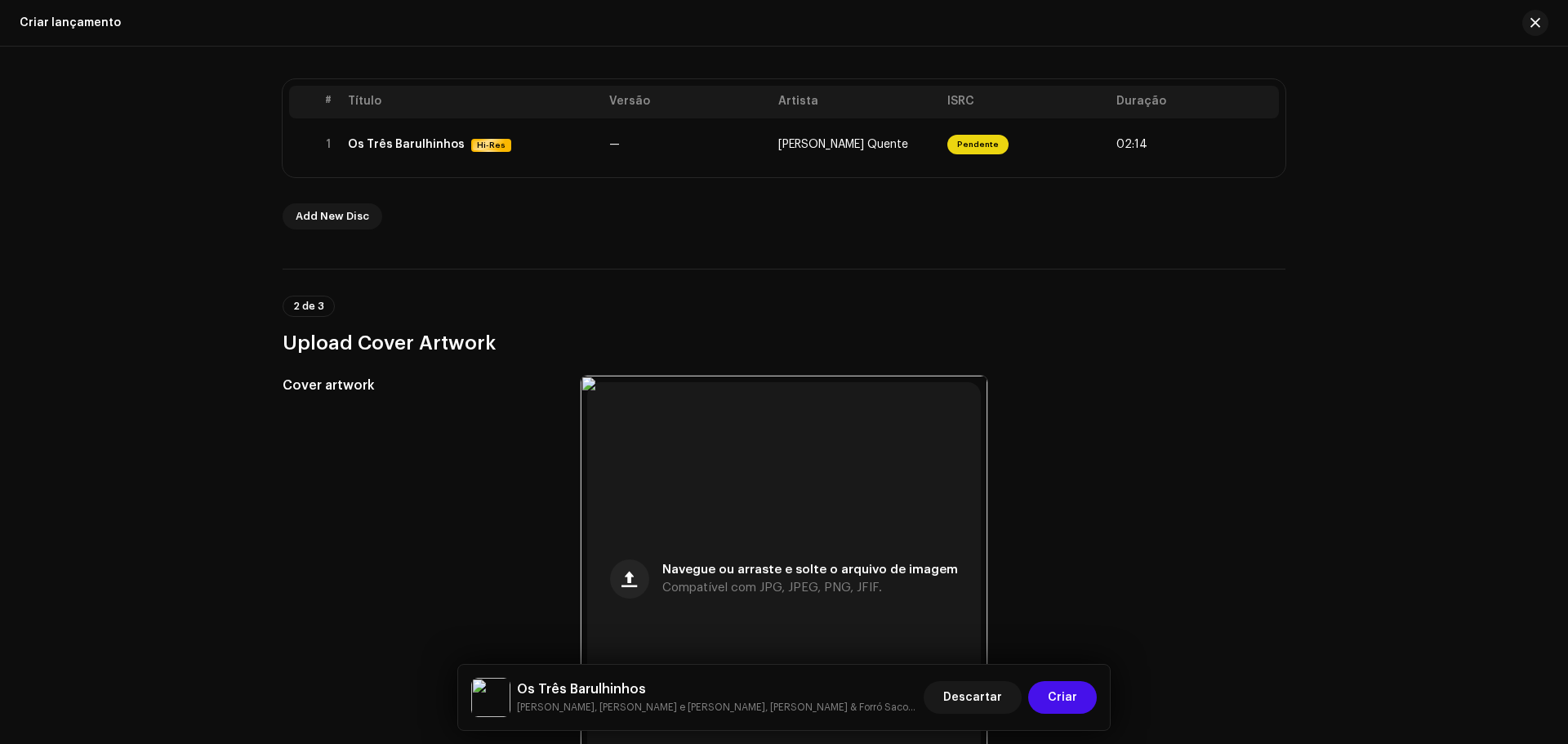
scroll to position [304, 0]
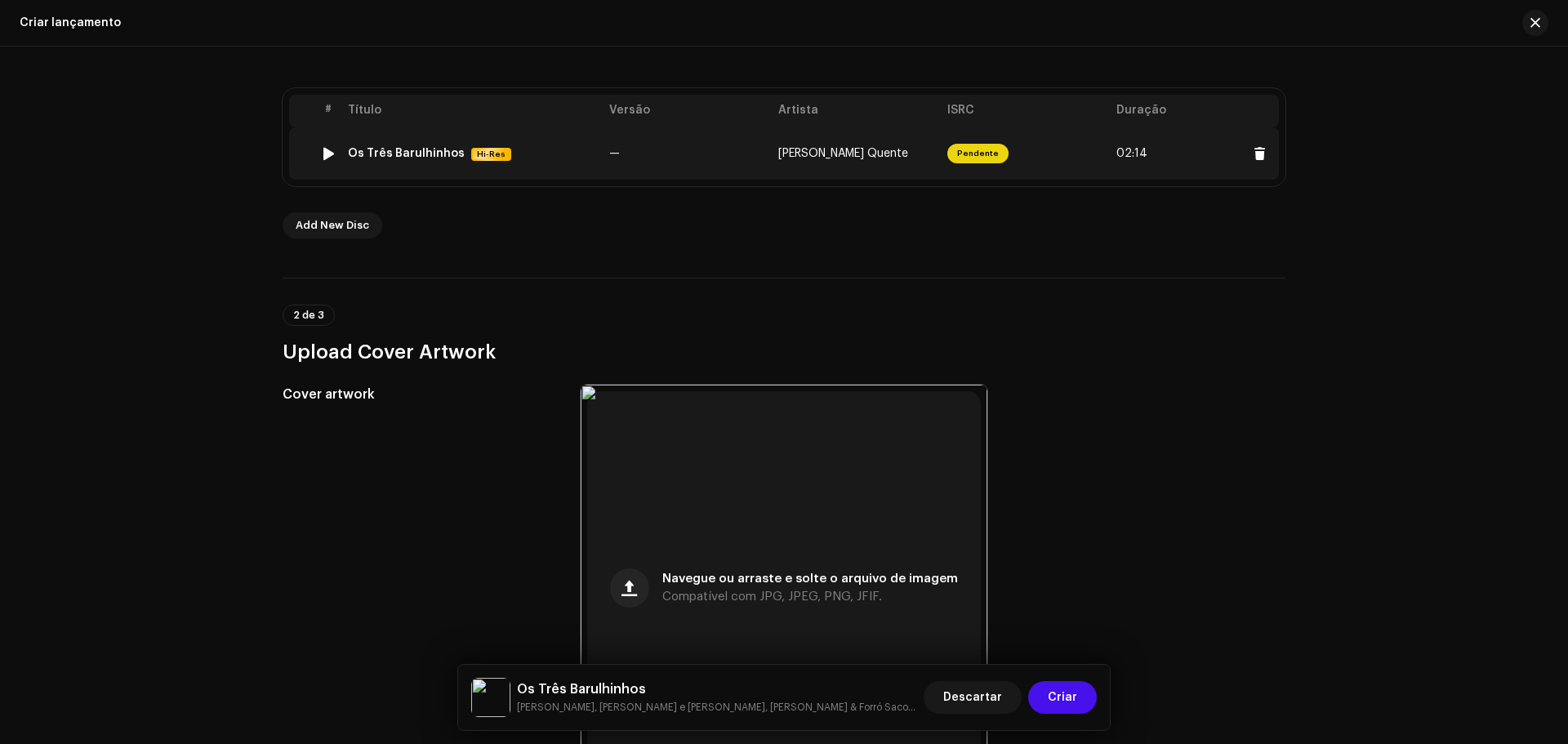
click at [818, 154] on span "[PERSON_NAME] Quente" at bounding box center [843, 153] width 130 height 11
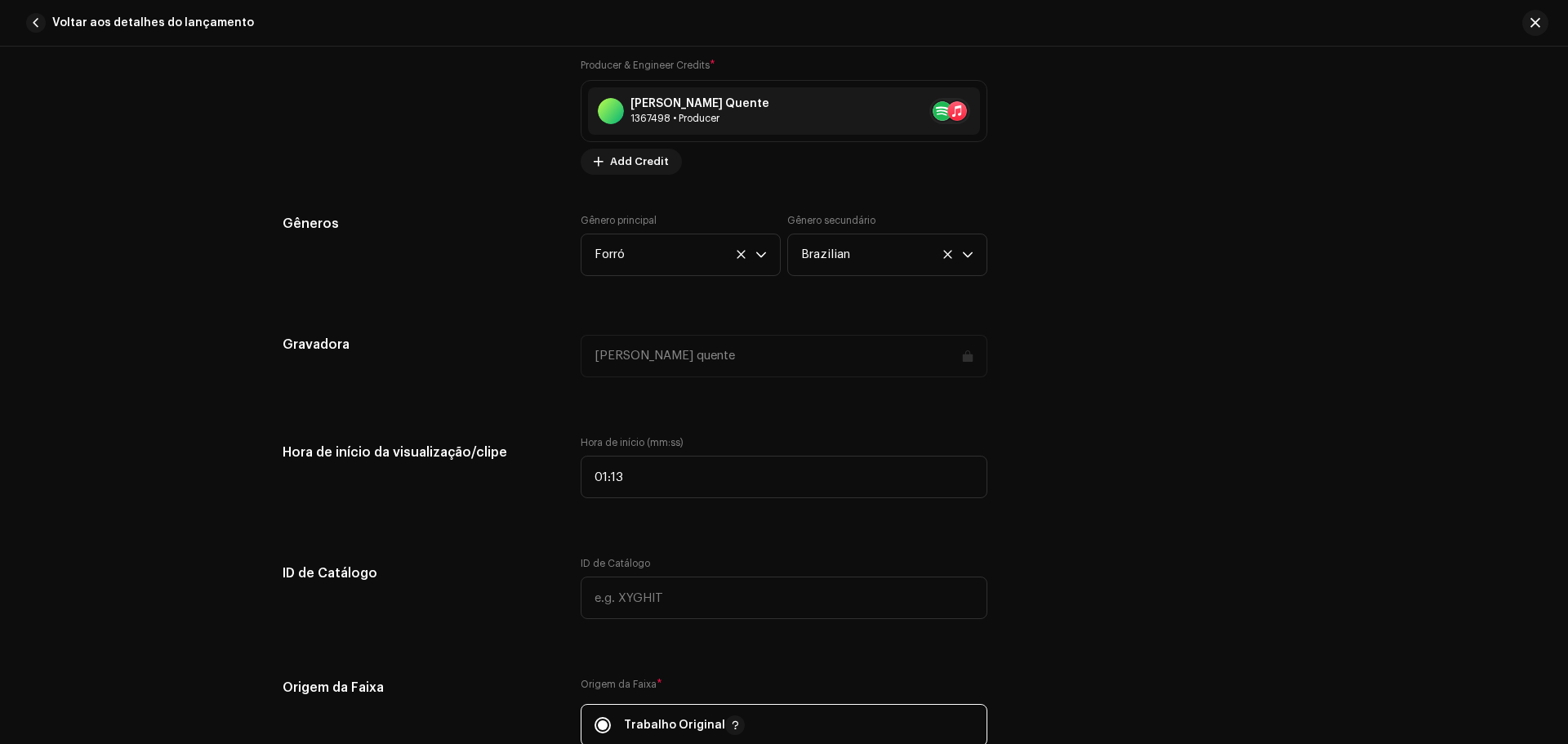
scroll to position [1553, 0]
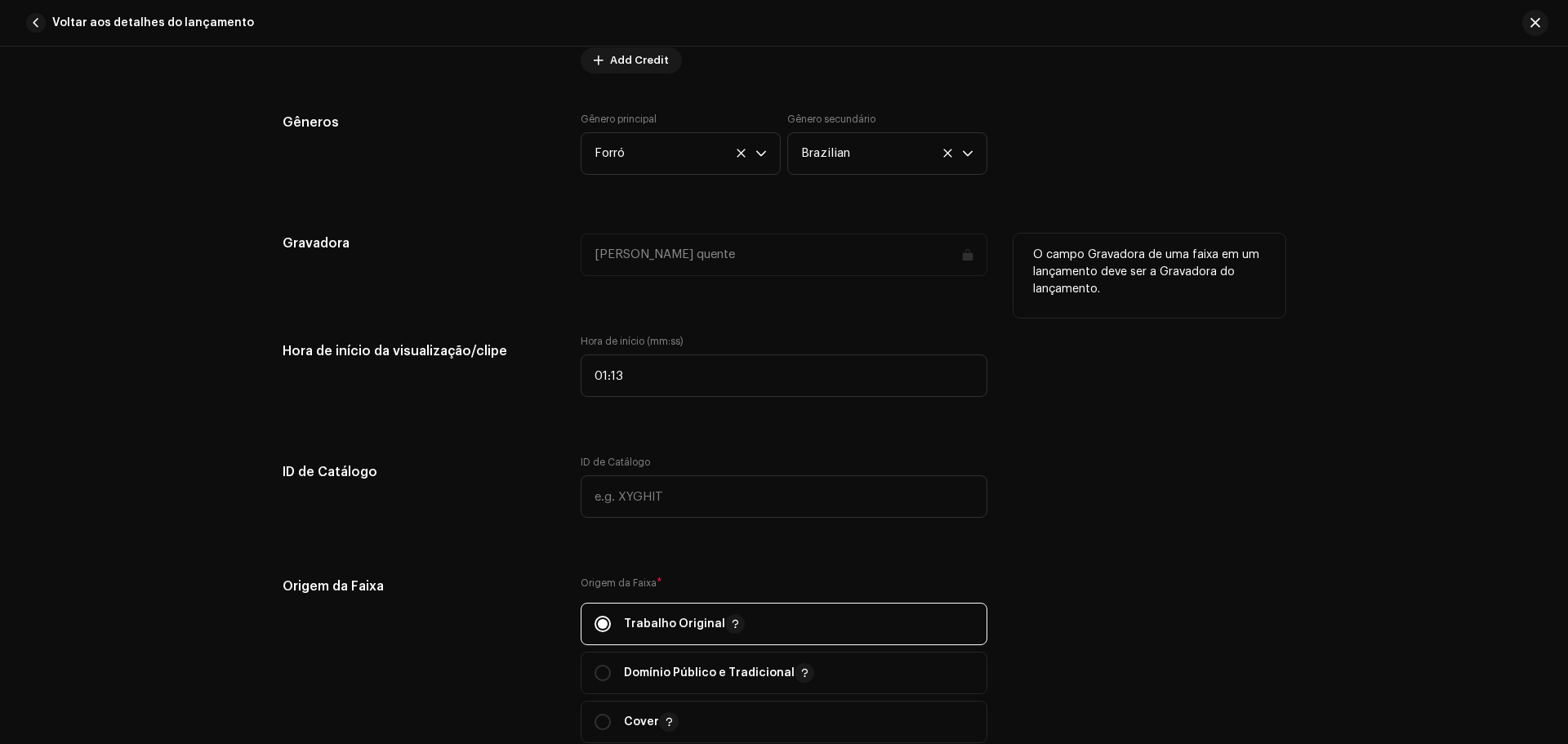
click at [683, 247] on div "[PERSON_NAME] quente" at bounding box center [784, 254] width 406 height 42
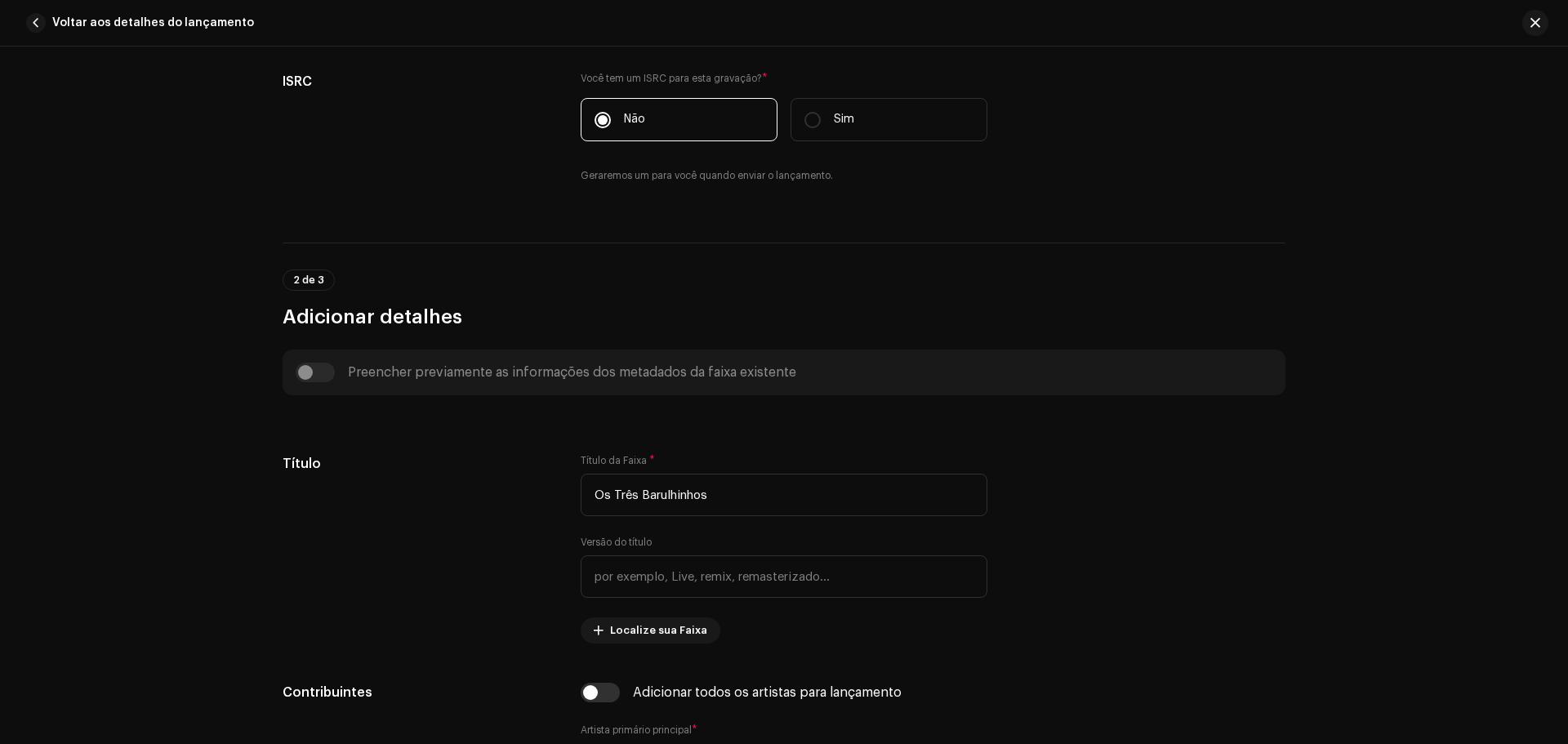
scroll to position [0, 0]
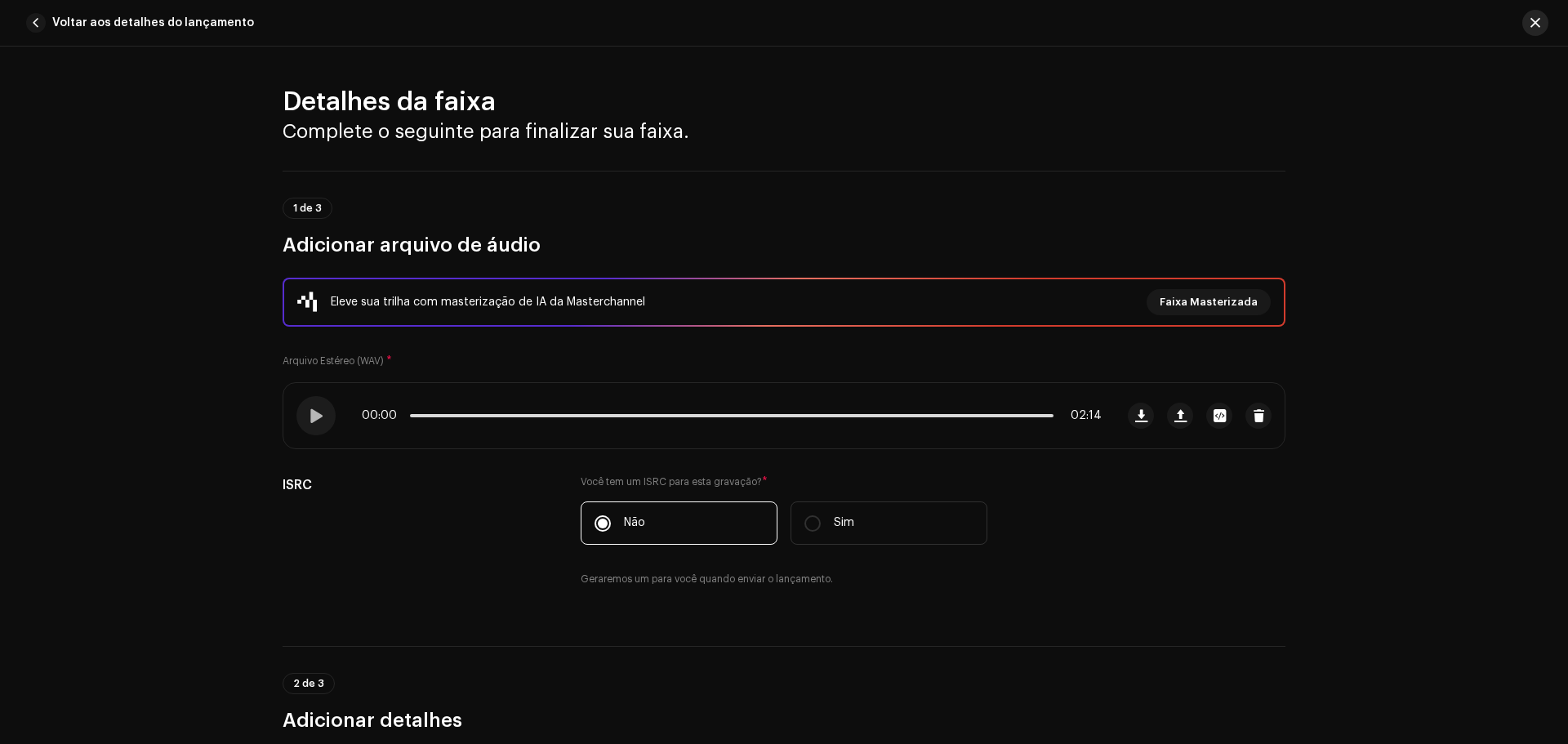
click at [1533, 18] on span "button" at bounding box center [1535, 22] width 10 height 13
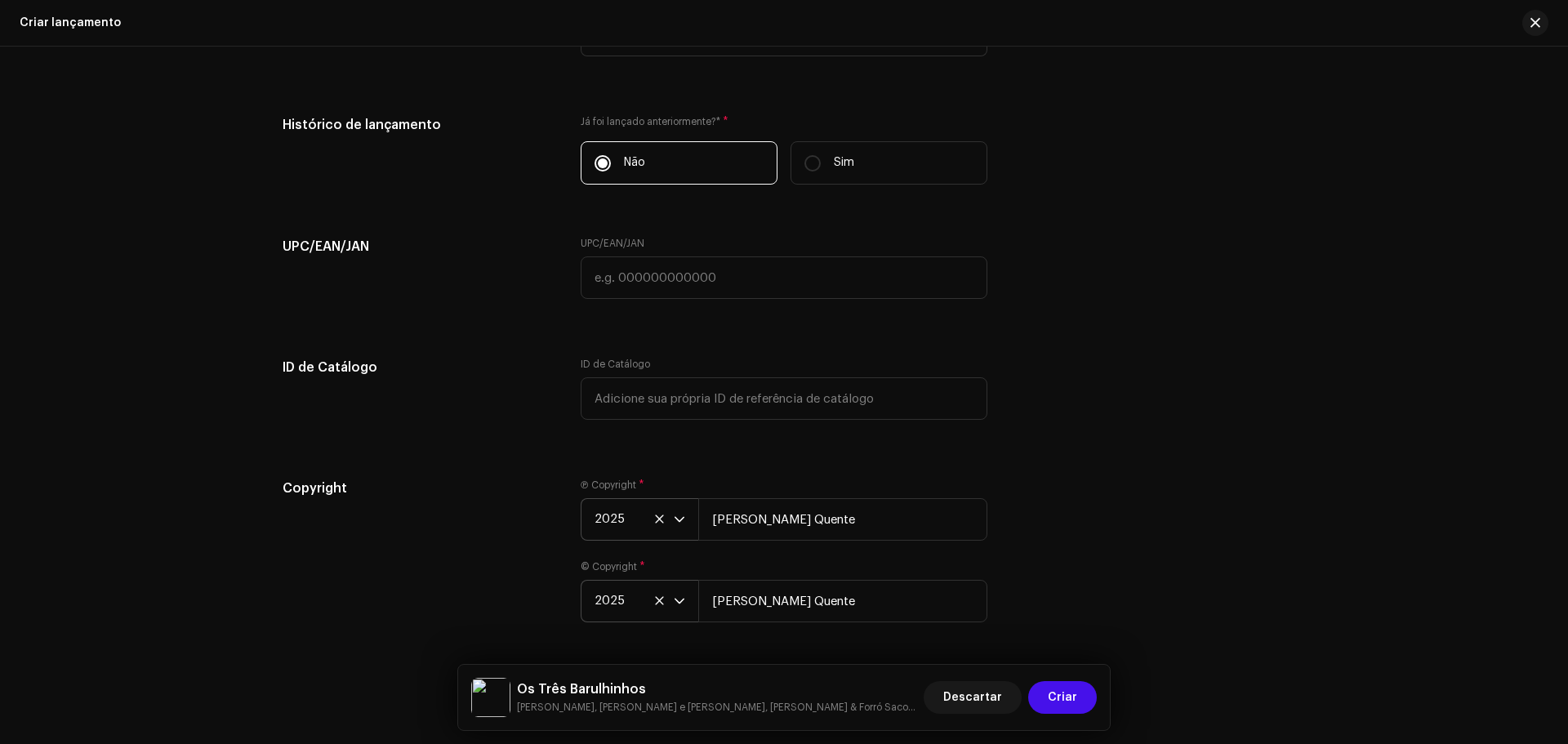
scroll to position [2673, 0]
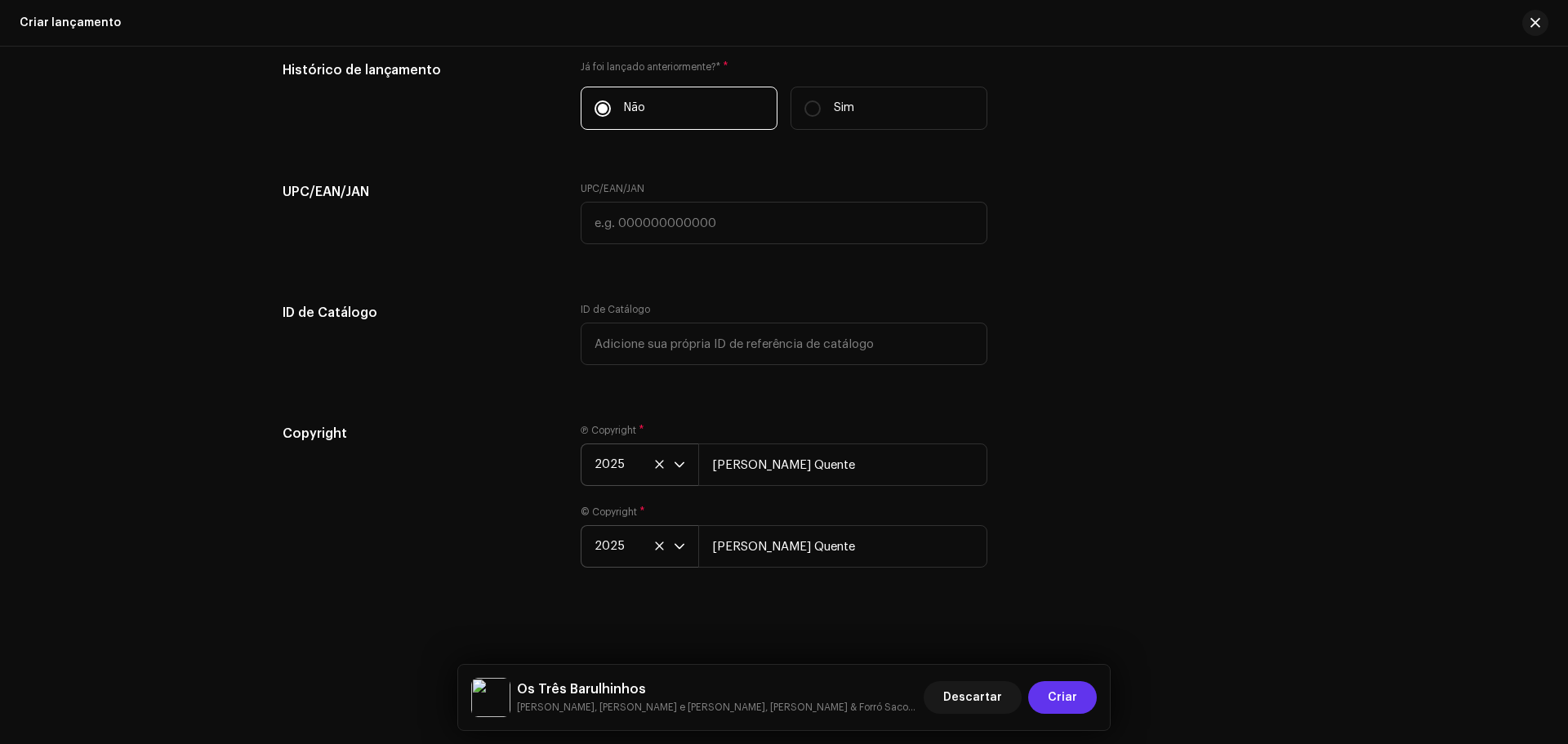
click at [1064, 700] on span "Criar" at bounding box center [1062, 697] width 29 height 33
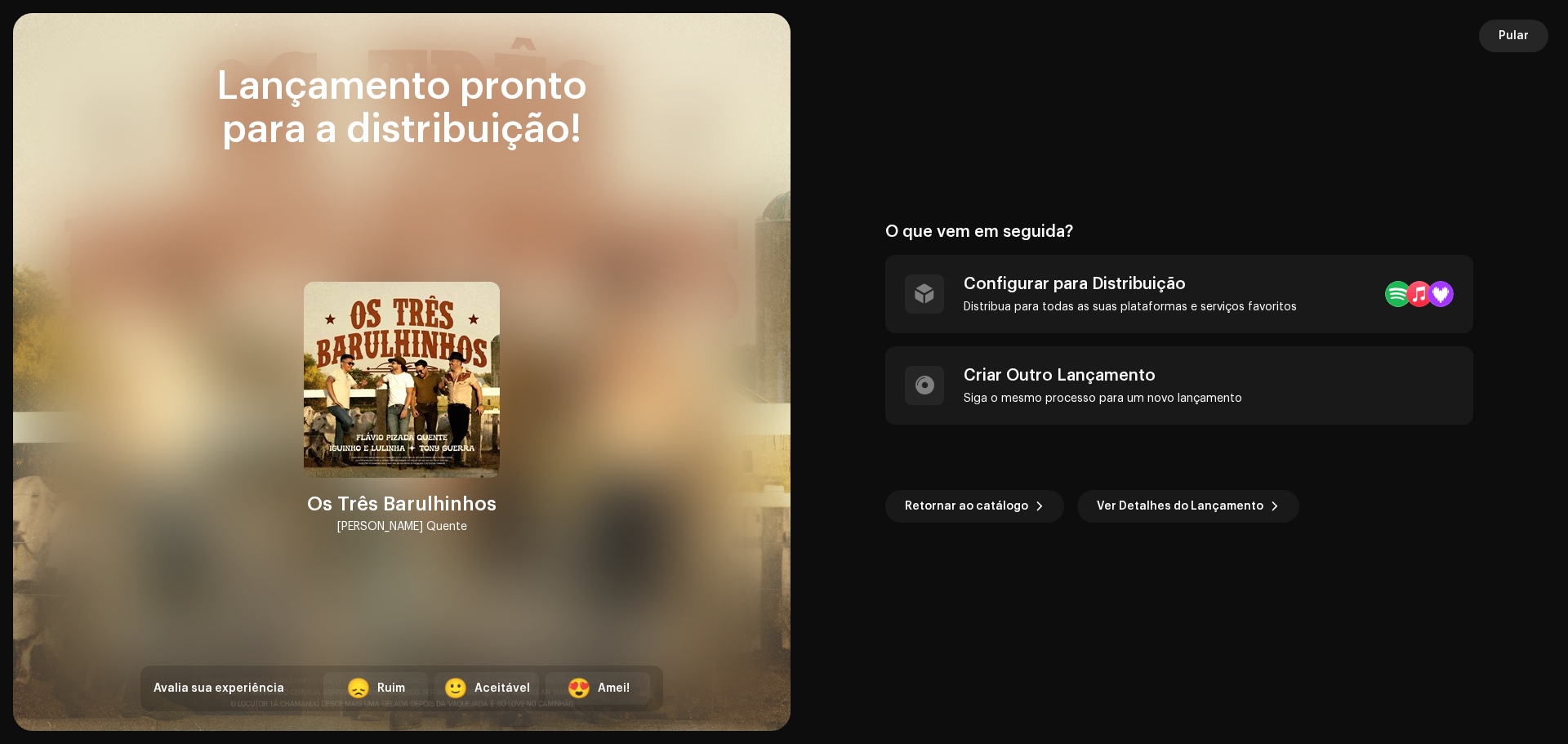
click at [1514, 42] on span "Pular" at bounding box center [1514, 35] width 30 height 33
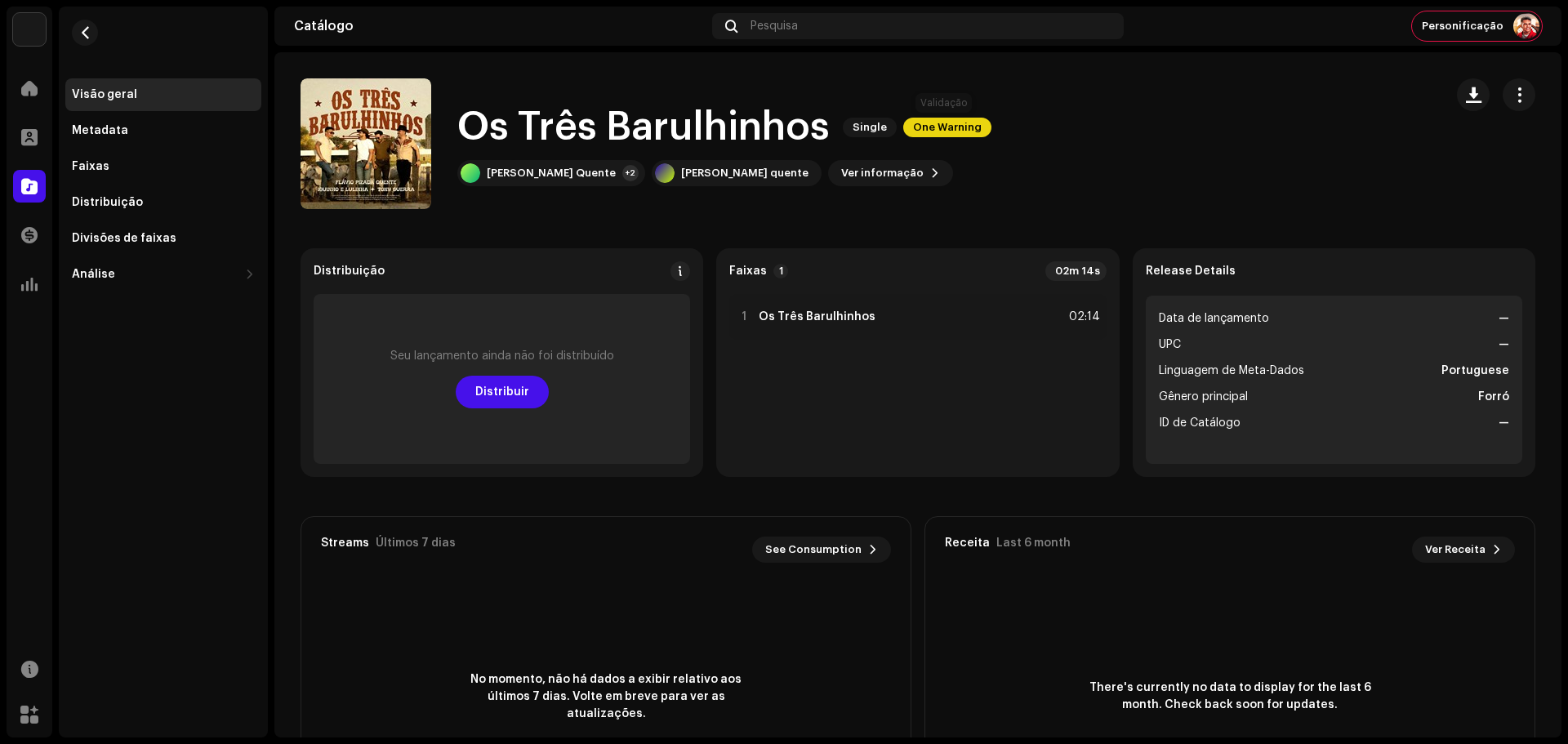
click at [943, 133] on span "One Warning" at bounding box center [948, 127] width 88 height 19
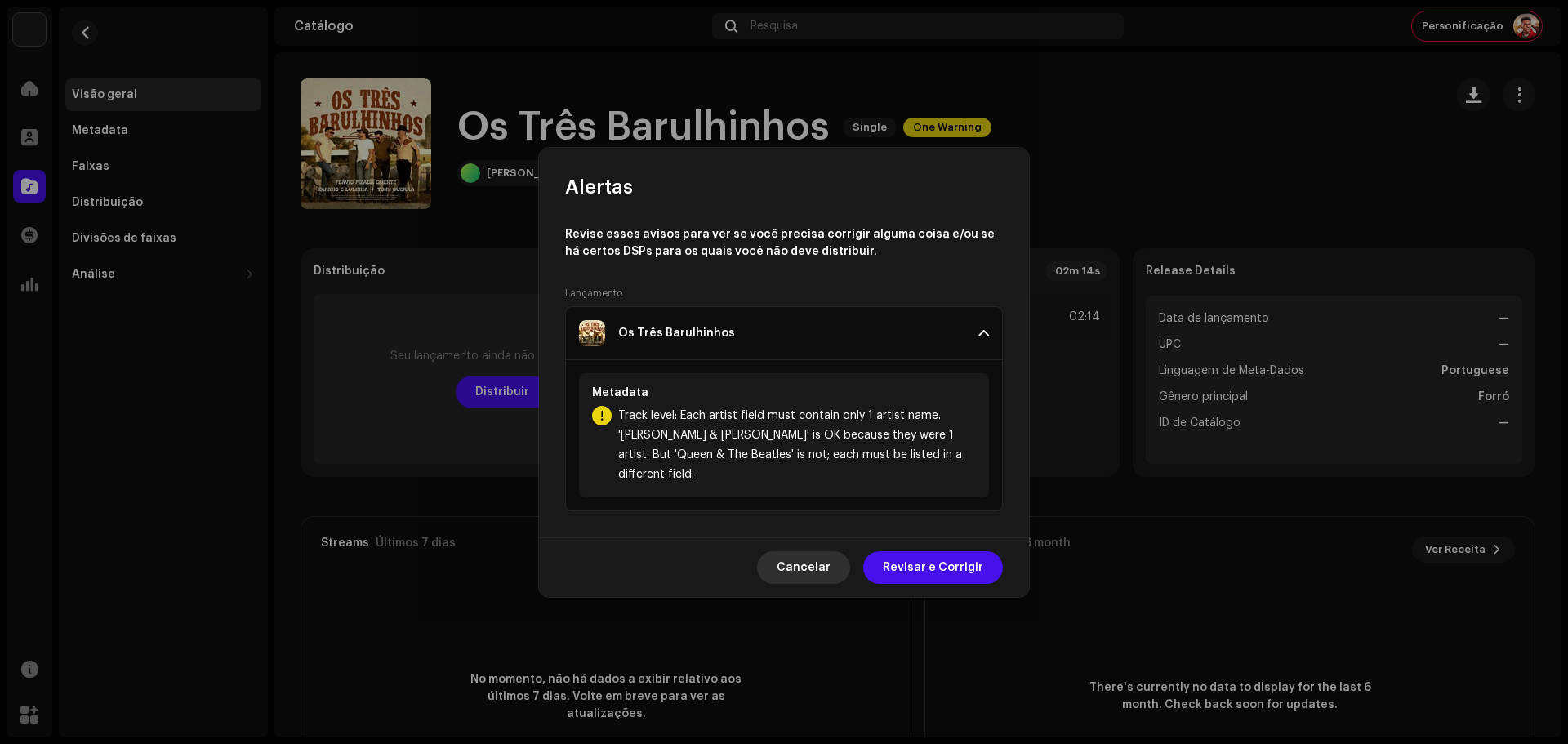
click at [814, 560] on span "Cancelar" at bounding box center [803, 567] width 54 height 33
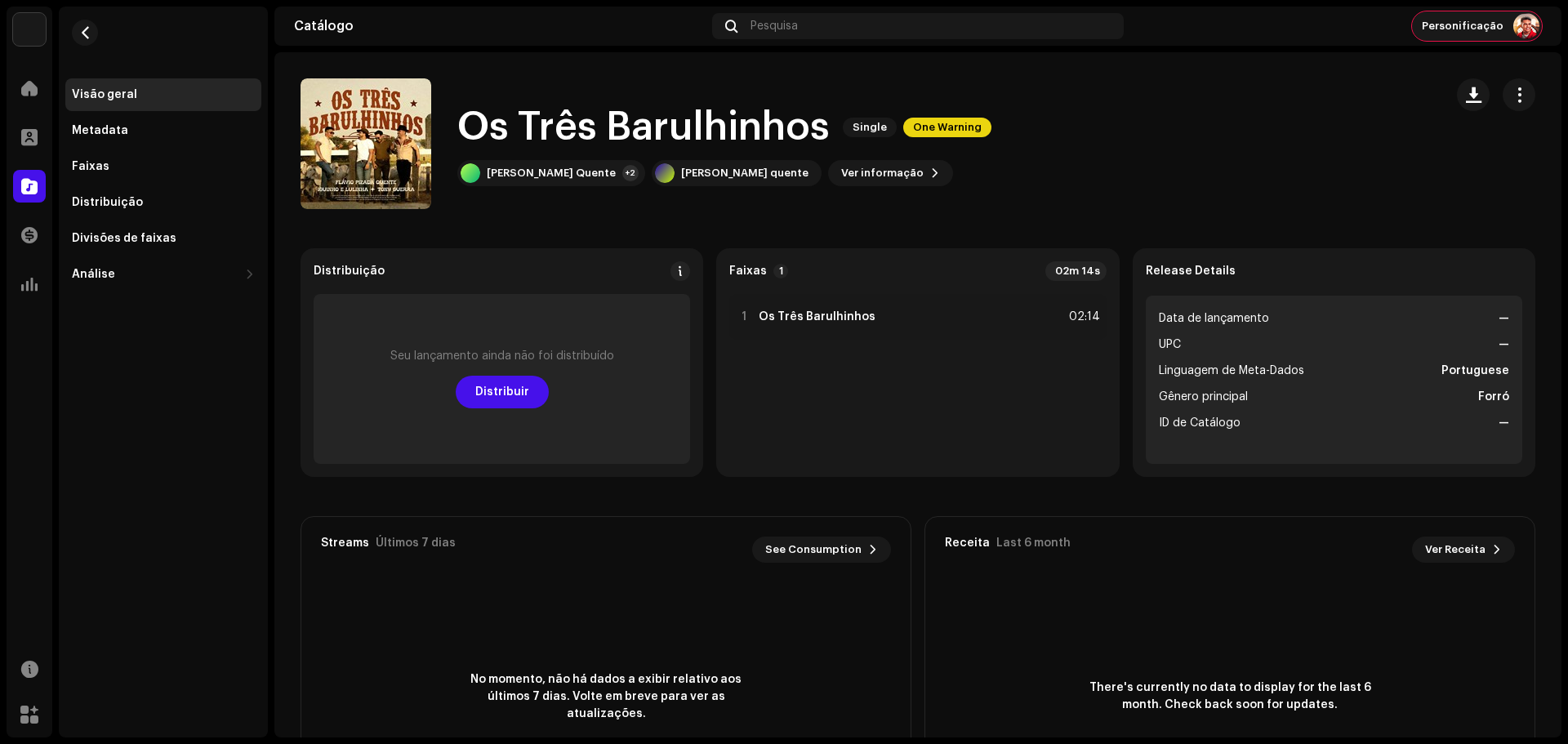
click at [1450, 21] on span "Personificação" at bounding box center [1463, 26] width 81 height 13
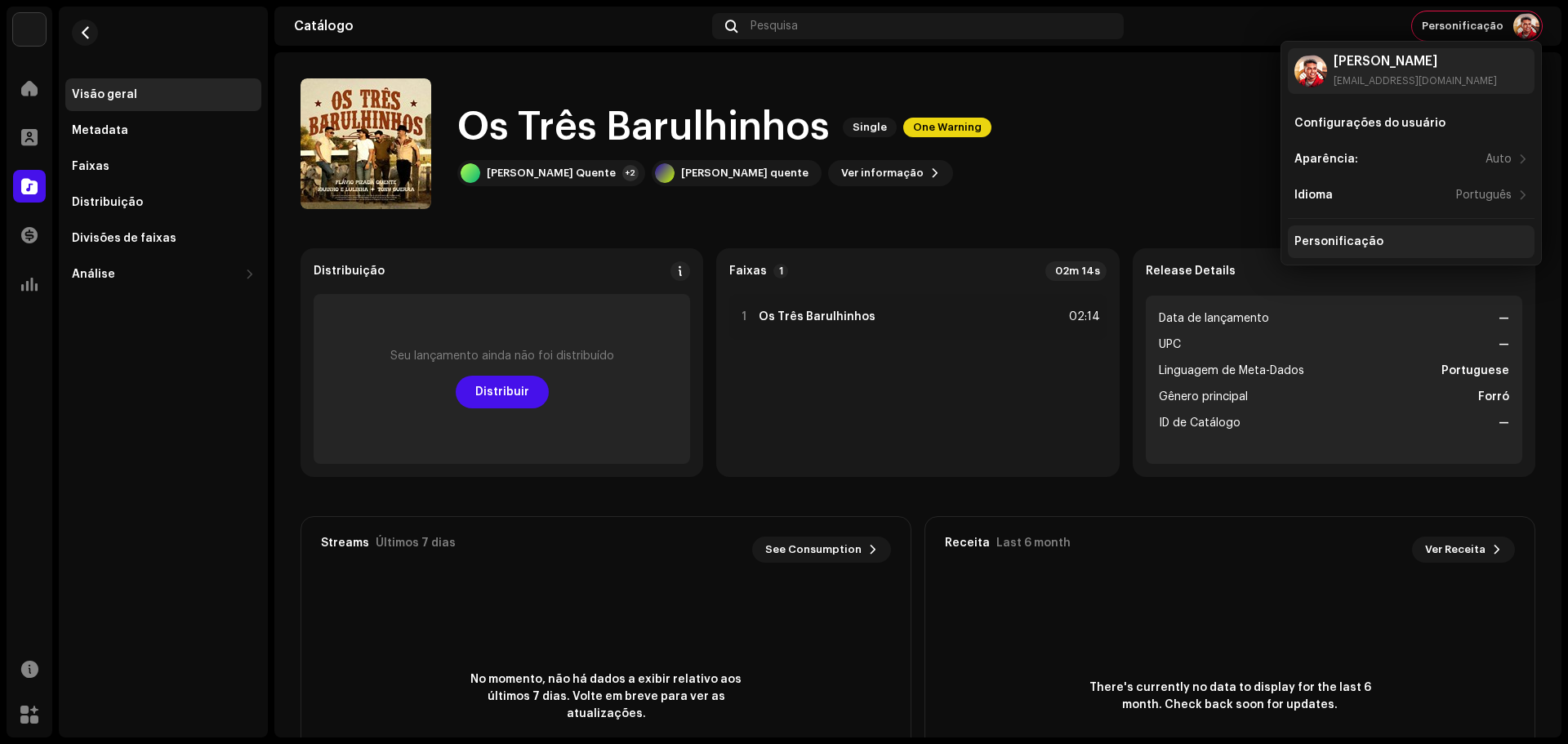
click at [1353, 239] on div "Personificação" at bounding box center [1339, 241] width 89 height 13
